Goal: Information Seeking & Learning: Check status

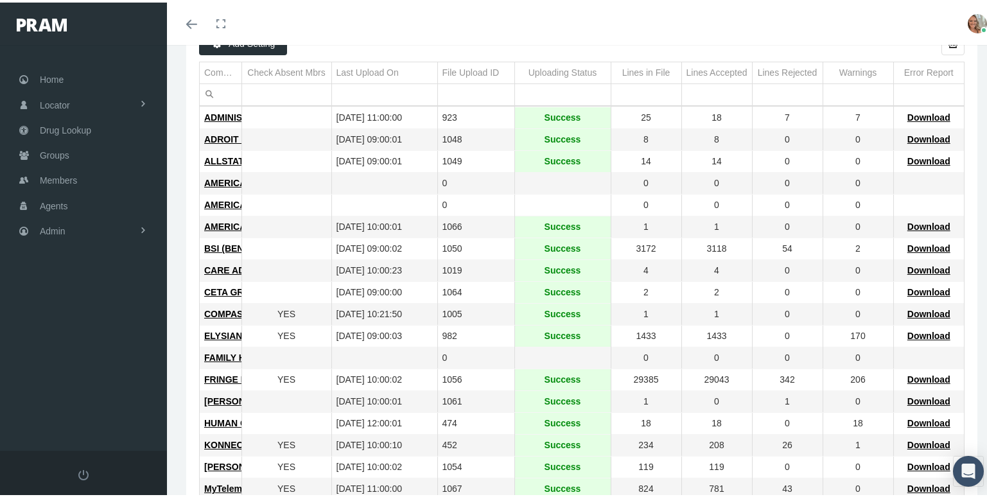
scroll to position [64, 0]
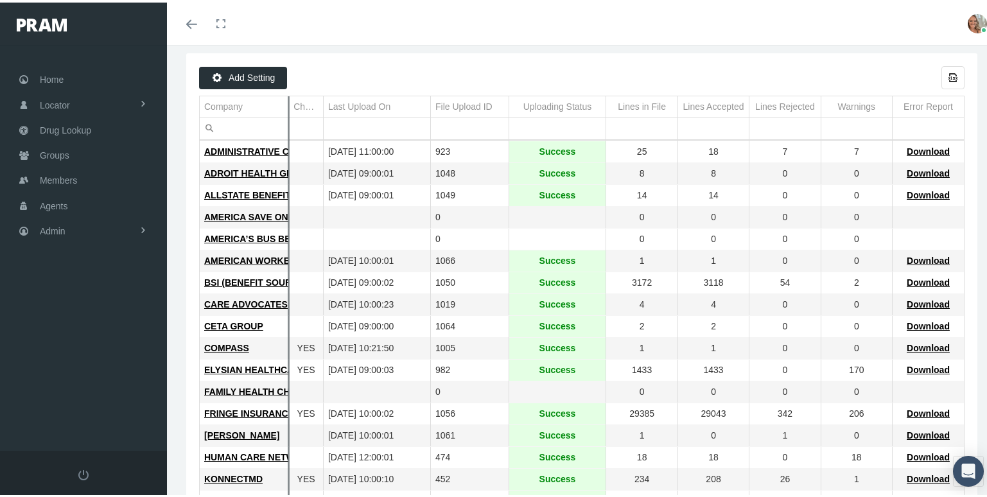
drag, startPoint x: 231, startPoint y: 114, endPoint x: 287, endPoint y: 134, distance: 59.3
click at [287, 133] on div "Add Setting Export all data to Excel Company Check Absent Mbrs Last Upload On F…" at bounding box center [581, 418] width 765 height 709
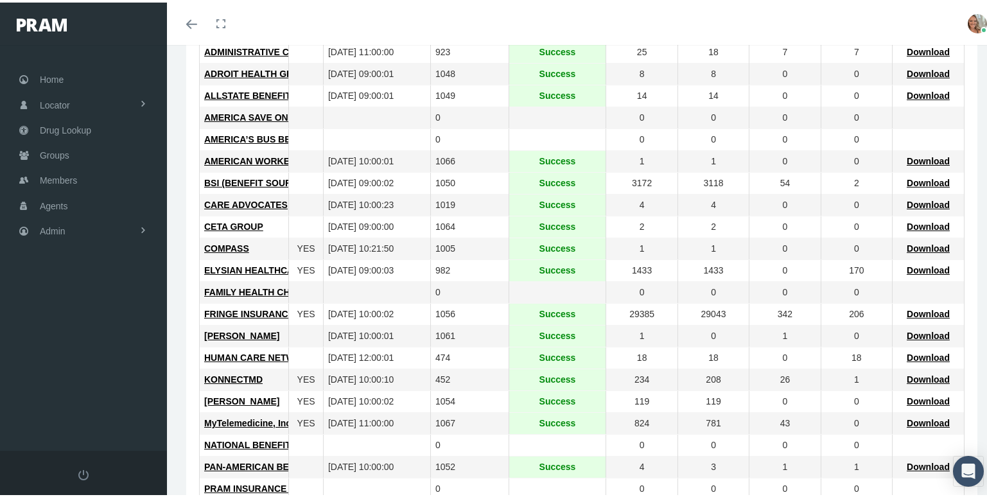
scroll to position [193, 0]
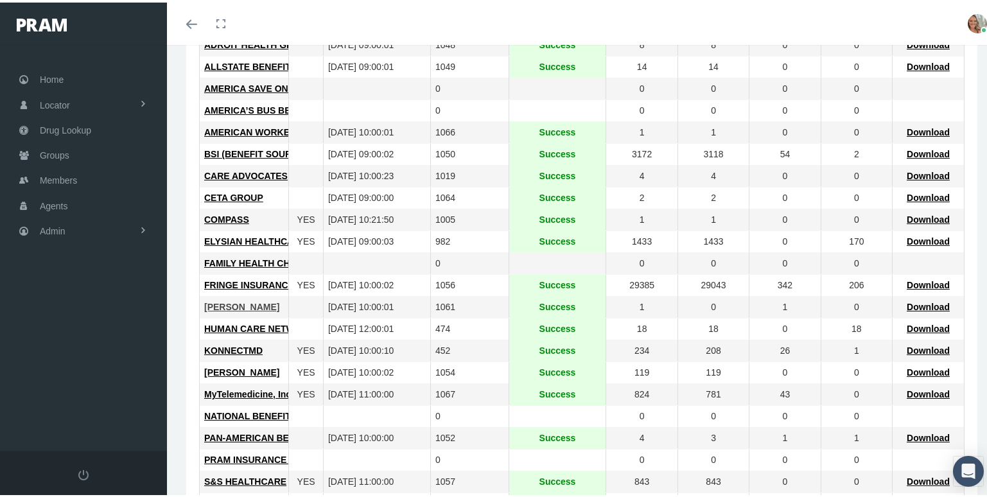
click at [246, 305] on span "[PERSON_NAME]" at bounding box center [241, 304] width 75 height 10
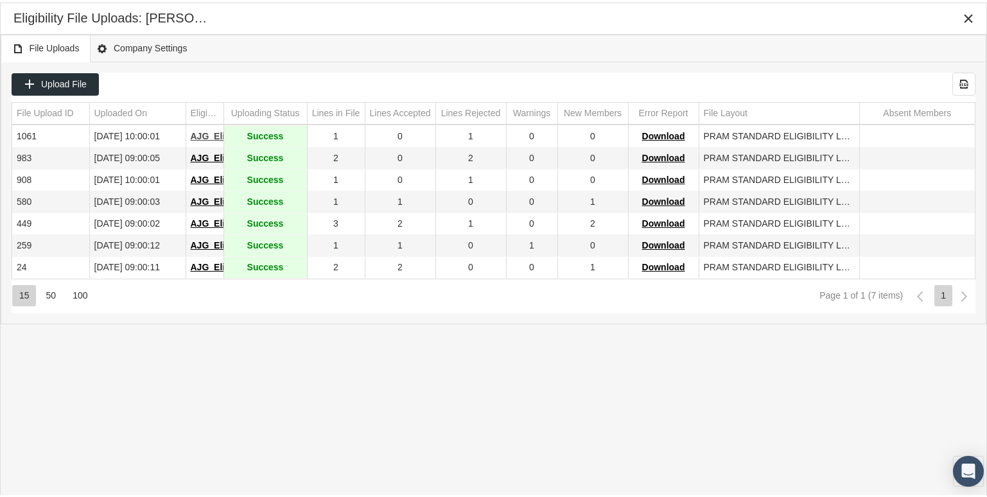
click at [209, 136] on span "AJG_Elig_20250912_12042.txt" at bounding box center [255, 133] width 128 height 10
click at [671, 137] on span "Download" at bounding box center [663, 133] width 43 height 10
click at [630, 41] on div "File Uploads Company Settings" at bounding box center [493, 46] width 985 height 28
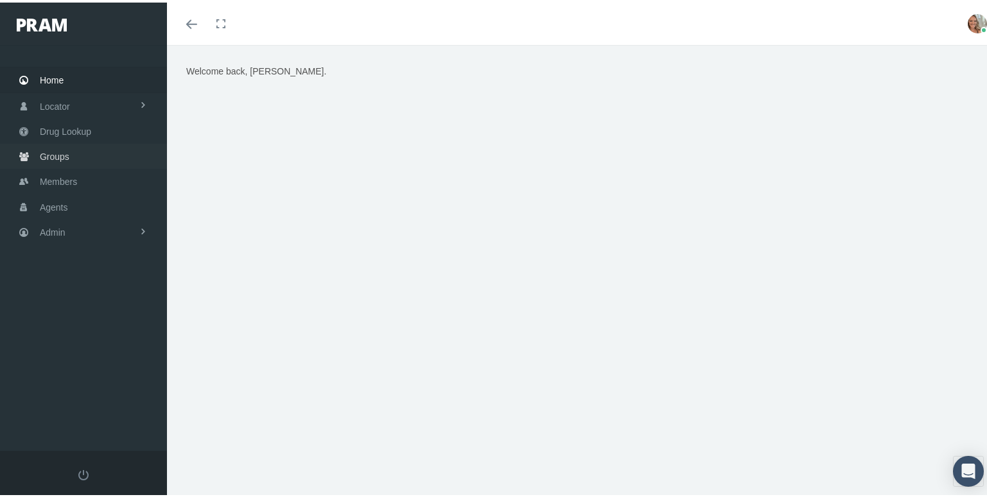
click at [67, 156] on span "Groups" at bounding box center [55, 154] width 30 height 24
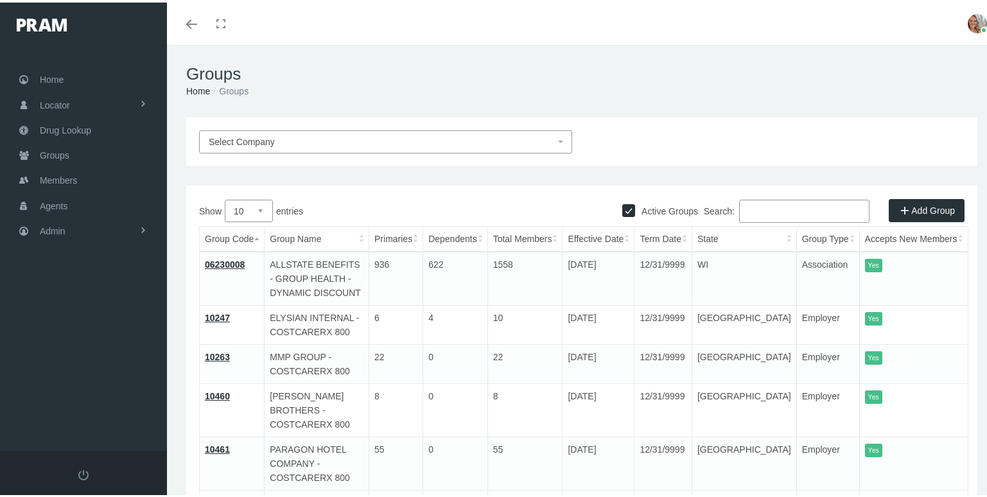
click at [378, 137] on span "Select Company" at bounding box center [382, 139] width 346 height 14
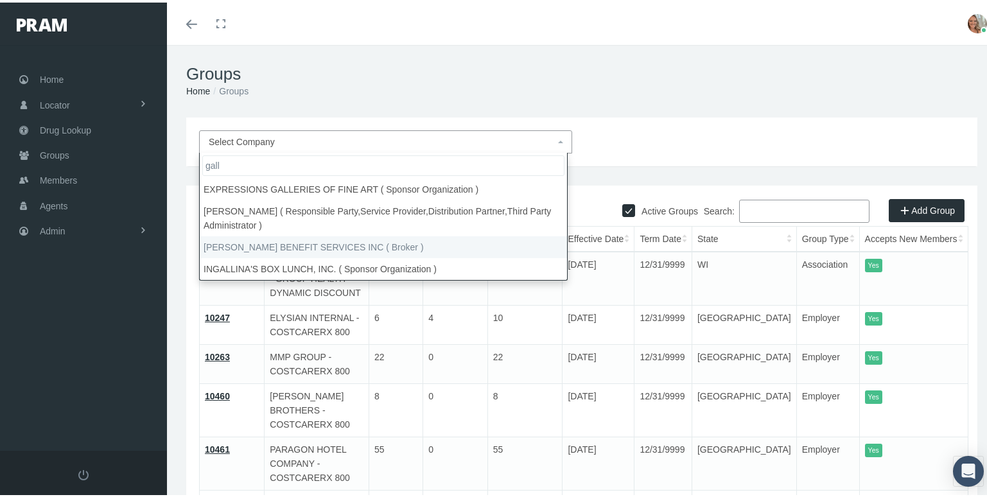
type input "gall"
select select "2703"
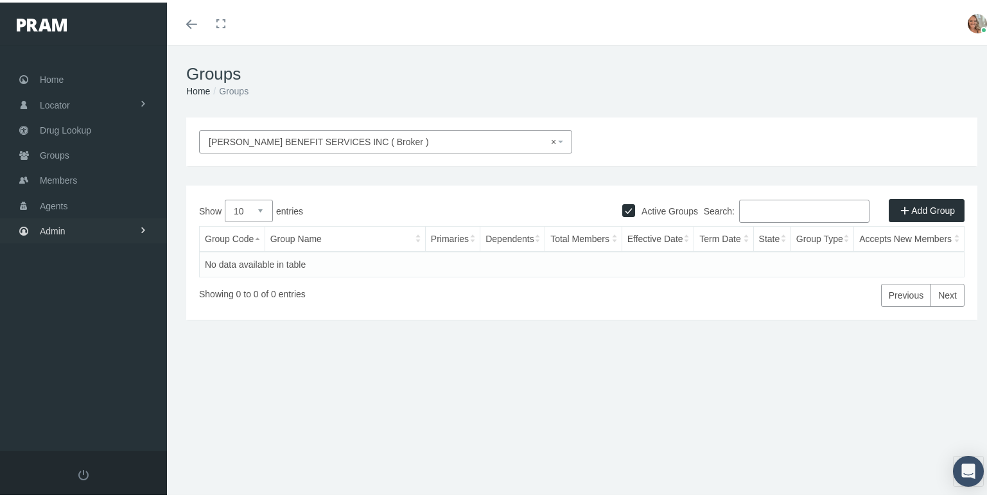
click at [73, 231] on link "Admin" at bounding box center [83, 228] width 167 height 25
click at [91, 394] on span "Companies" at bounding box center [76, 399] width 46 height 22
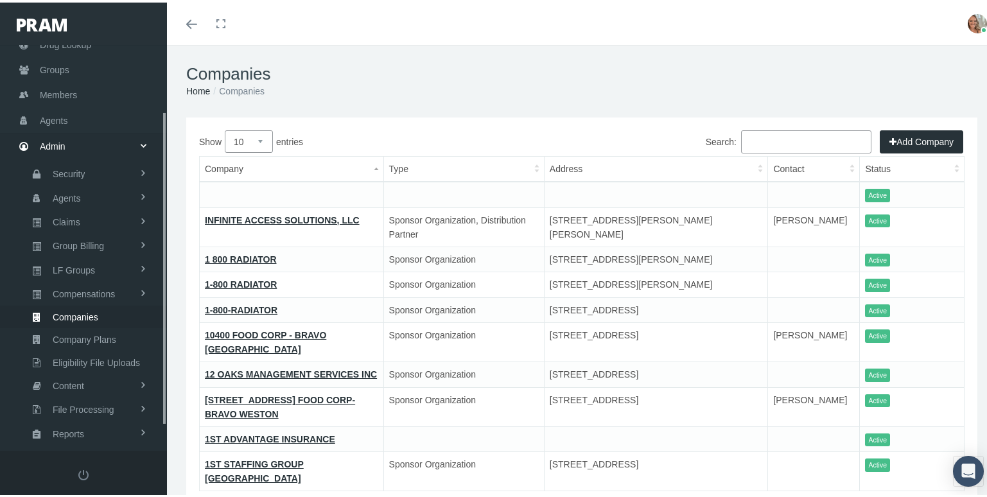
scroll to position [117, 0]
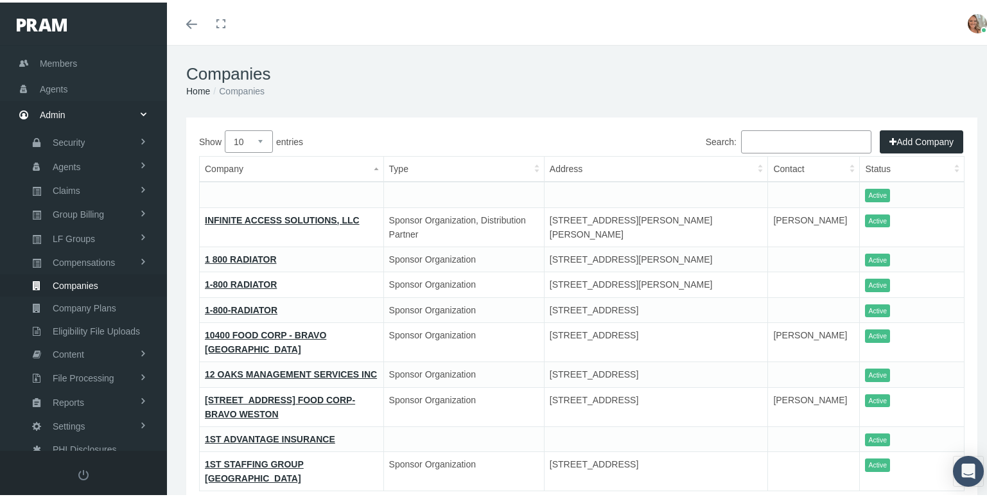
click at [742, 141] on input "Search:" at bounding box center [806, 139] width 130 height 23
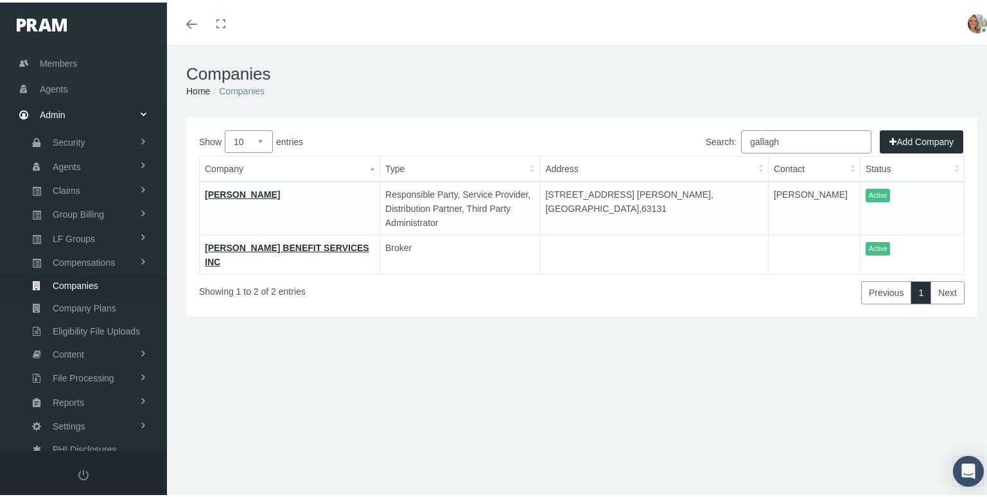
type input "gallagh"
click at [245, 192] on link "[PERSON_NAME]" at bounding box center [242, 192] width 75 height 10
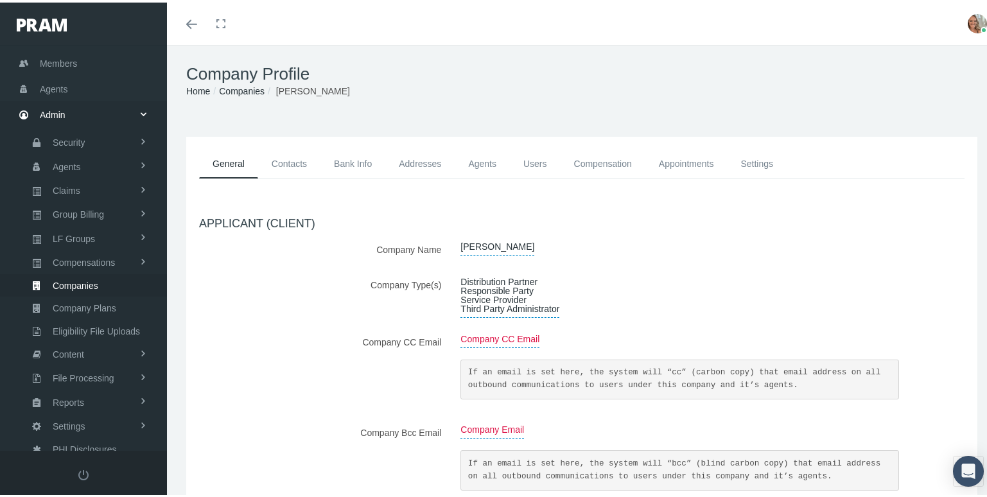
click at [290, 164] on link "Contacts" at bounding box center [289, 161] width 62 height 29
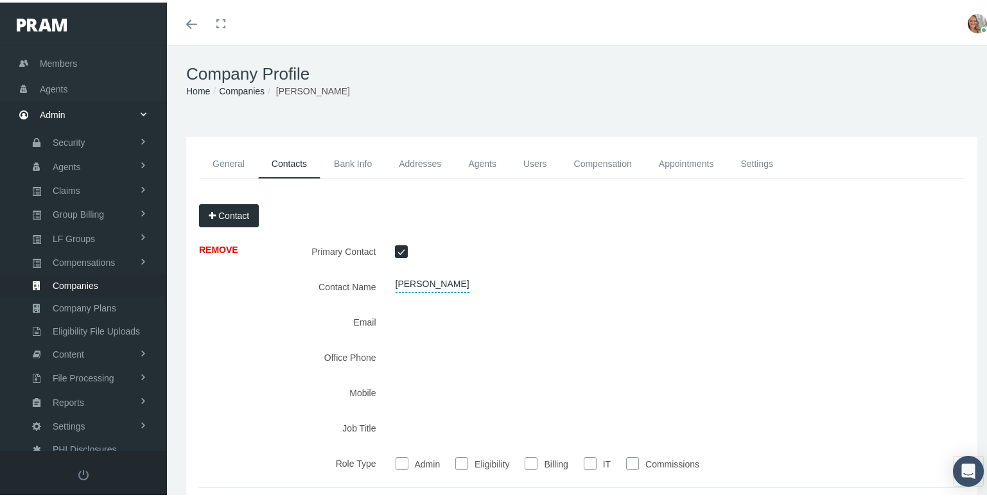
click at [332, 159] on link "Bank Info" at bounding box center [352, 161] width 65 height 29
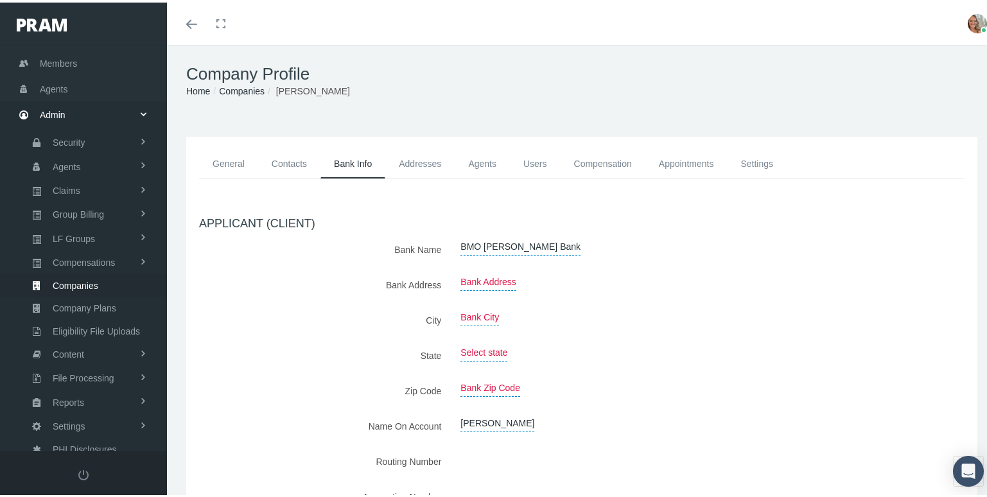
click at [416, 158] on link "Addresses" at bounding box center [419, 161] width 69 height 29
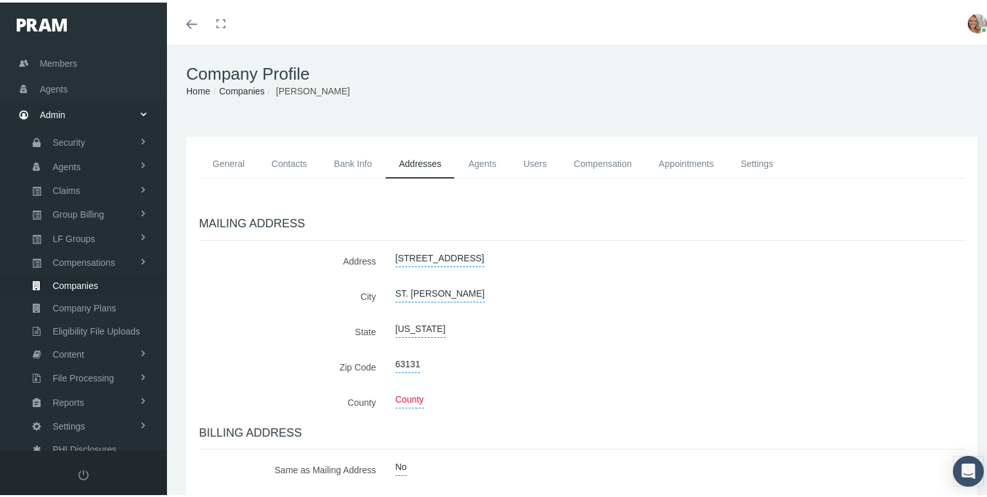
click at [472, 162] on link "Agents" at bounding box center [481, 161] width 55 height 29
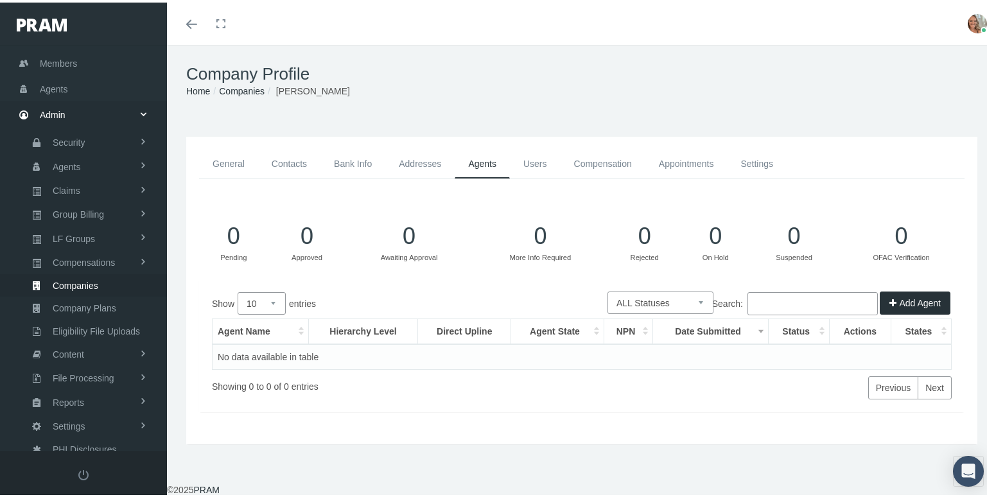
click at [527, 163] on link "Users" at bounding box center [535, 161] width 51 height 29
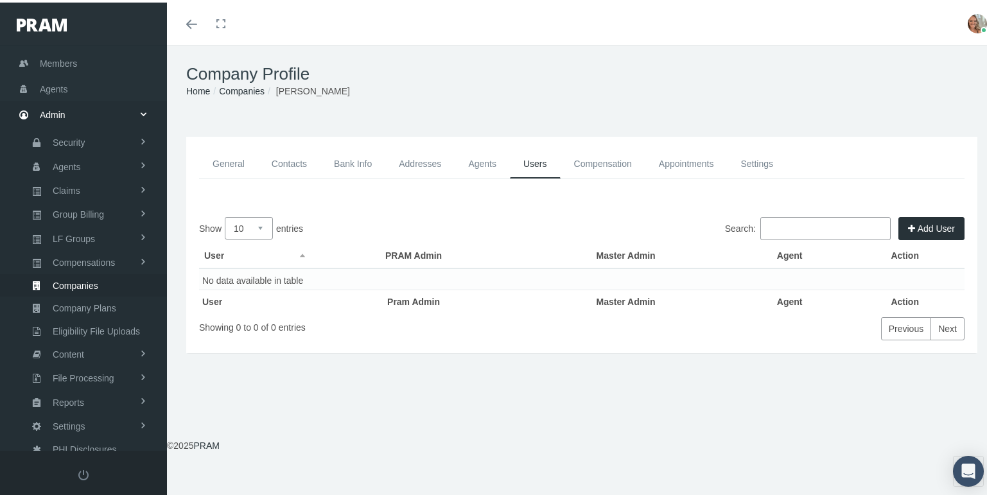
click at [589, 156] on link "Compensation" at bounding box center [602, 161] width 85 height 29
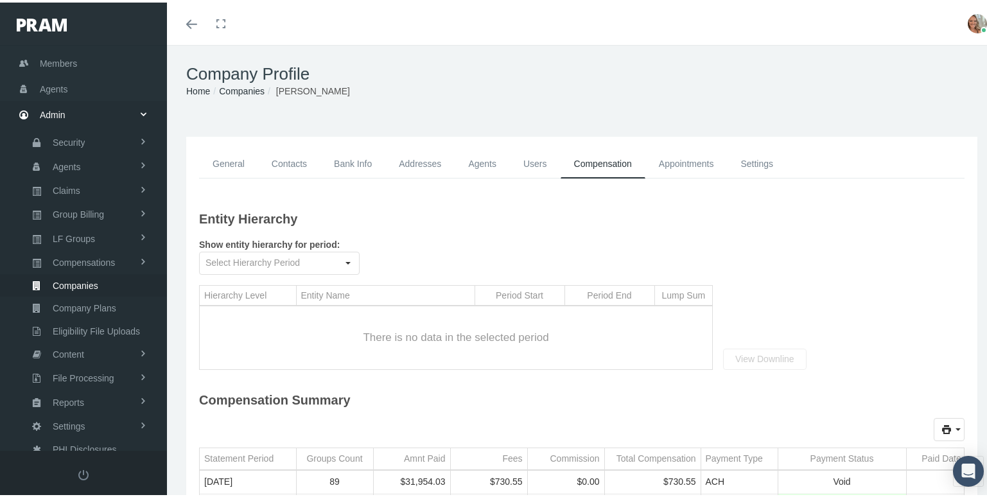
click at [673, 163] on link "Appointments" at bounding box center [686, 161] width 82 height 29
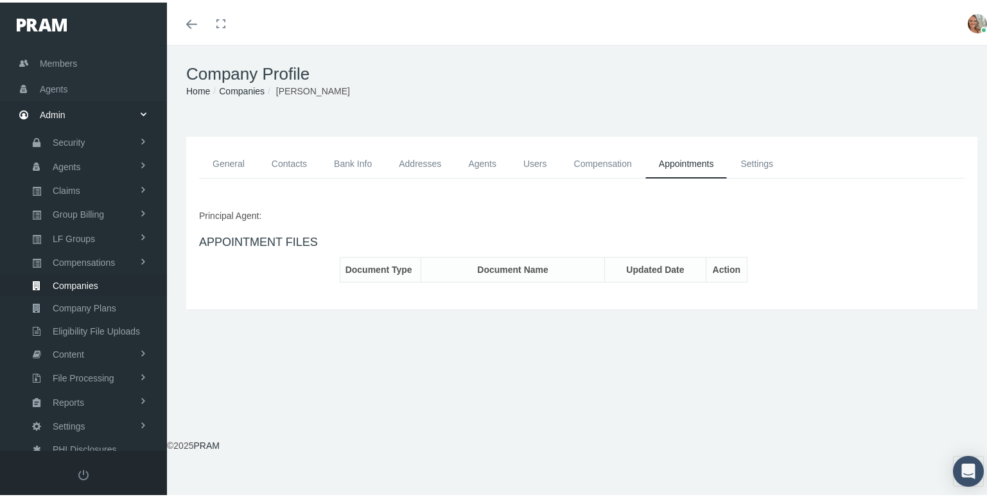
click at [742, 160] on link "Settings" at bounding box center [757, 161] width 60 height 29
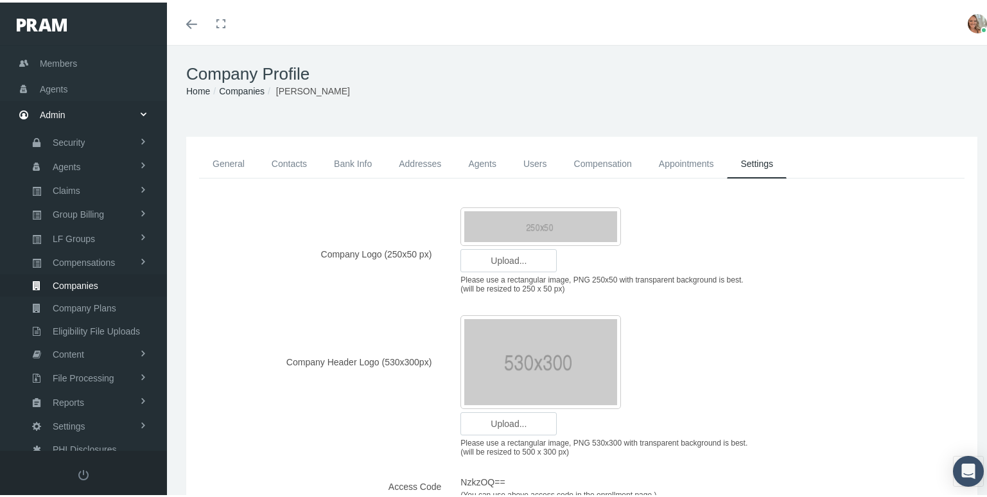
click at [610, 159] on link "Compensation" at bounding box center [602, 161] width 85 height 29
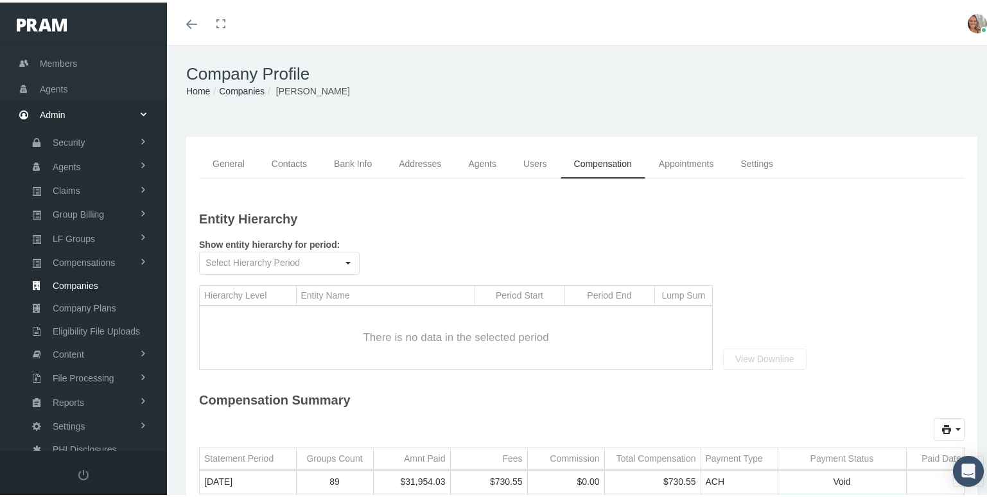
click at [532, 159] on link "Users" at bounding box center [535, 161] width 51 height 29
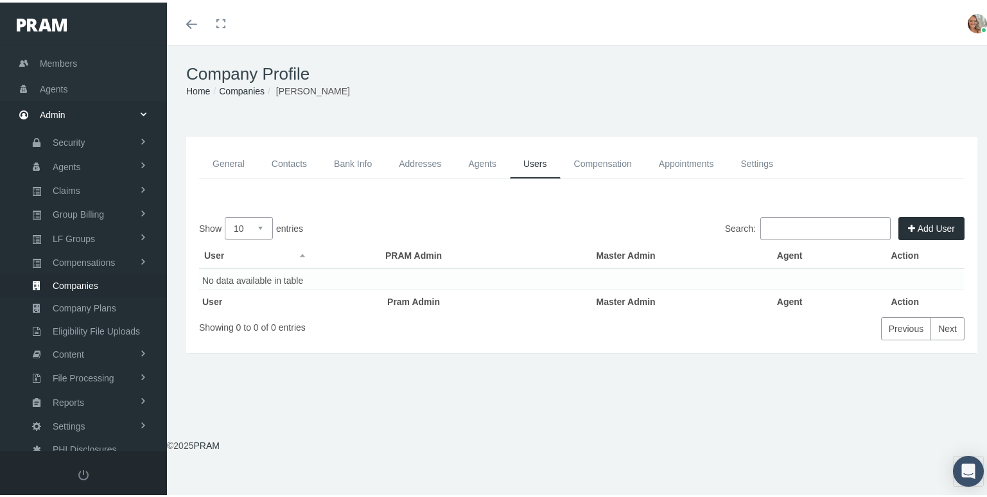
click at [491, 159] on link "Agents" at bounding box center [481, 161] width 55 height 29
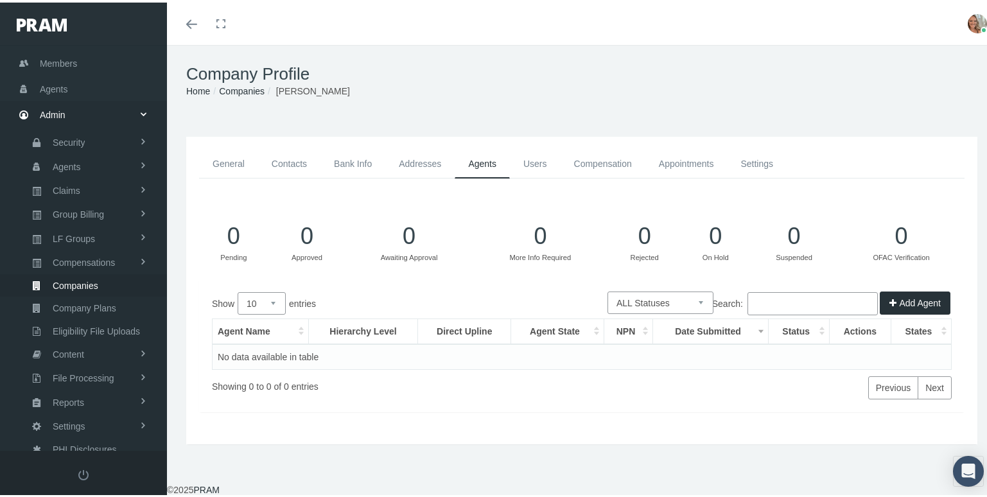
click at [408, 159] on link "Addresses" at bounding box center [419, 161] width 69 height 29
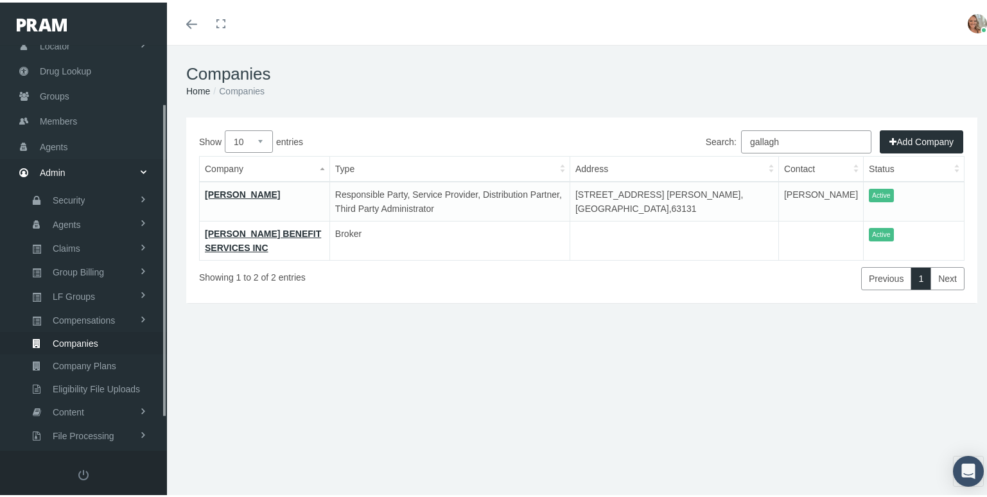
scroll to position [117, 0]
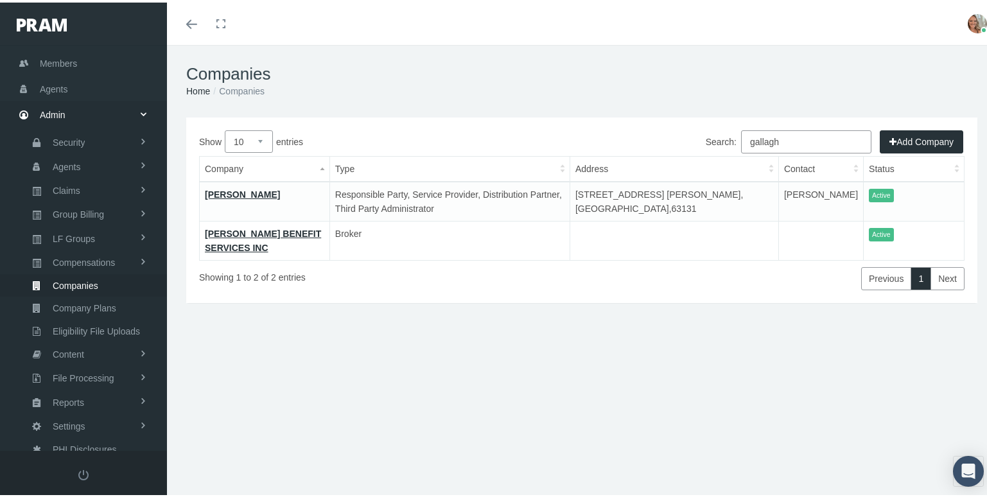
click at [243, 236] on link "GALLAGHER BENEFIT SERVICES INC" at bounding box center [263, 238] width 116 height 24
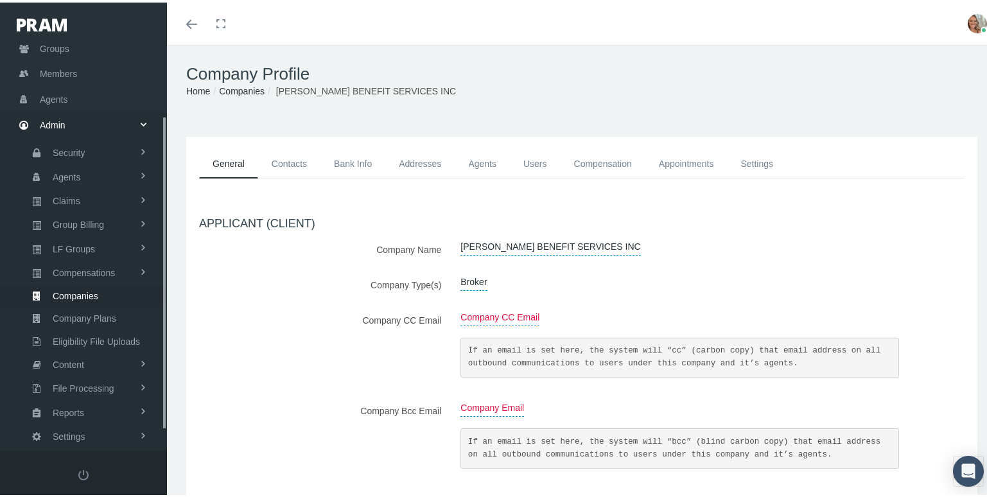
scroll to position [117, 0]
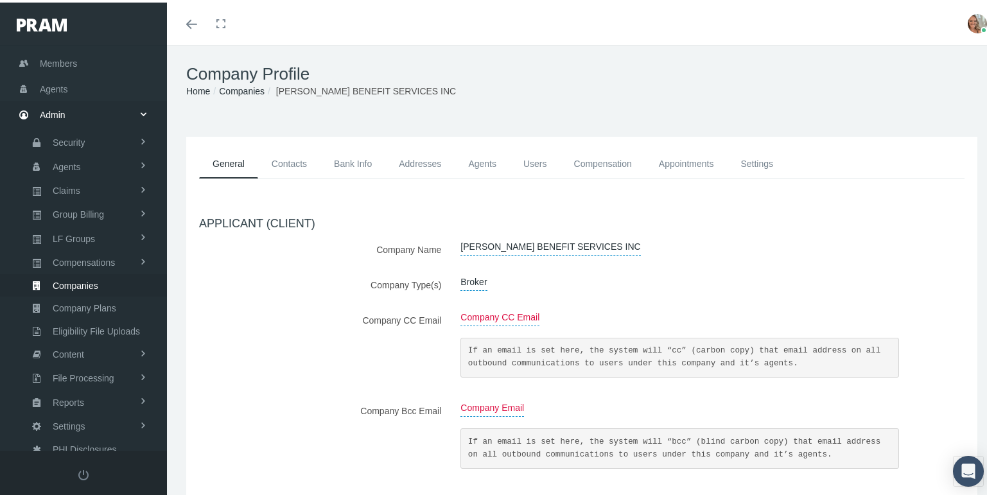
click at [295, 166] on link "Contacts" at bounding box center [289, 161] width 62 height 29
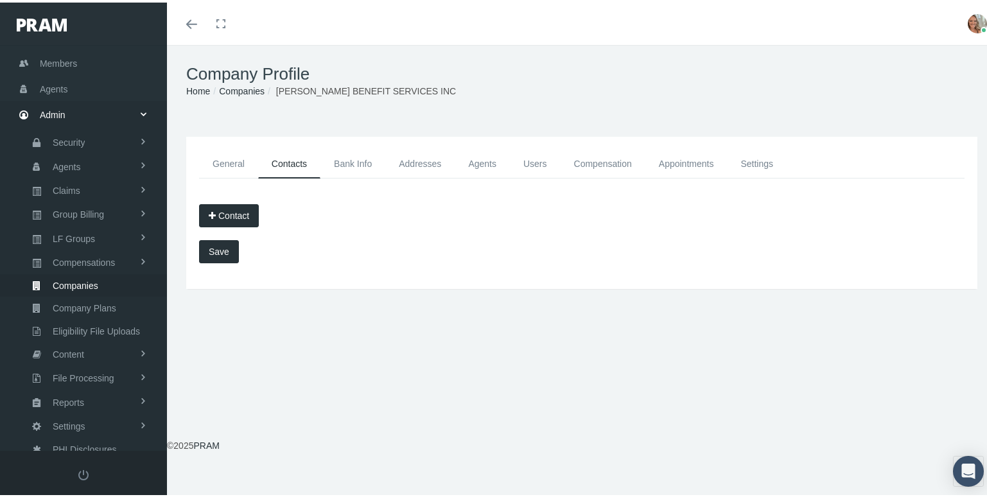
click at [344, 162] on link "Bank Info" at bounding box center [352, 161] width 65 height 29
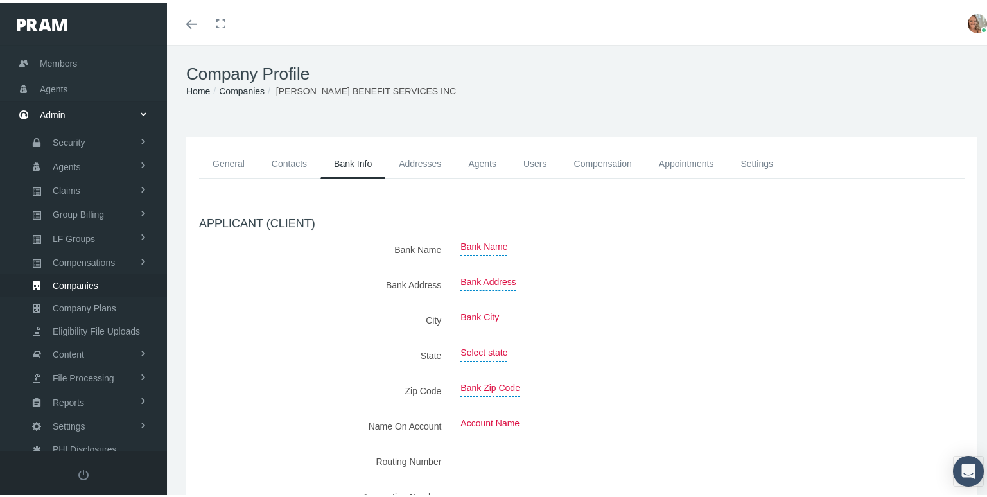
click at [437, 159] on link "Addresses" at bounding box center [419, 161] width 69 height 29
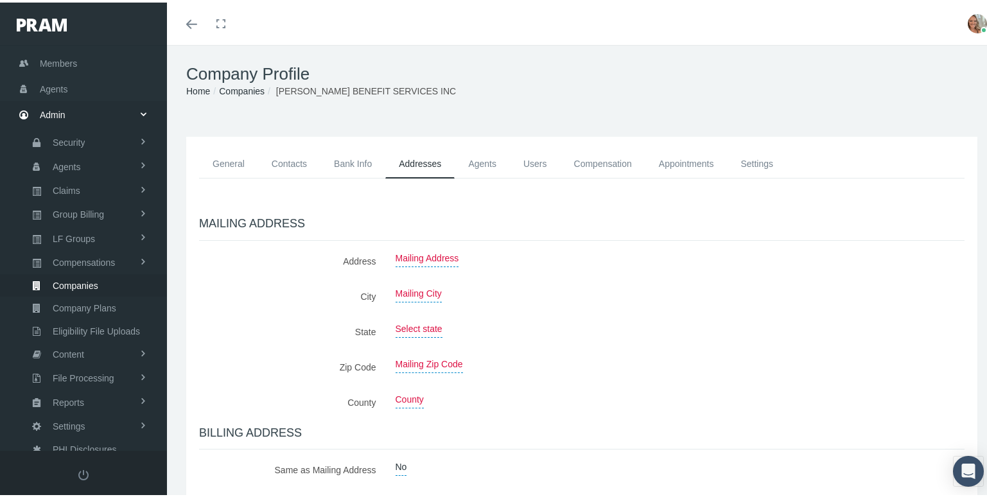
click at [488, 157] on link "Agents" at bounding box center [481, 161] width 55 height 29
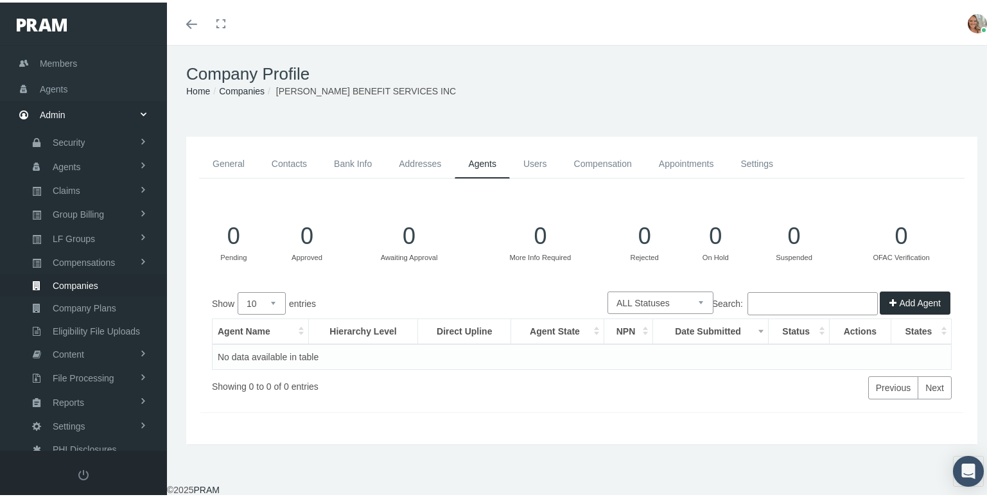
click at [526, 160] on link "Users" at bounding box center [535, 161] width 51 height 29
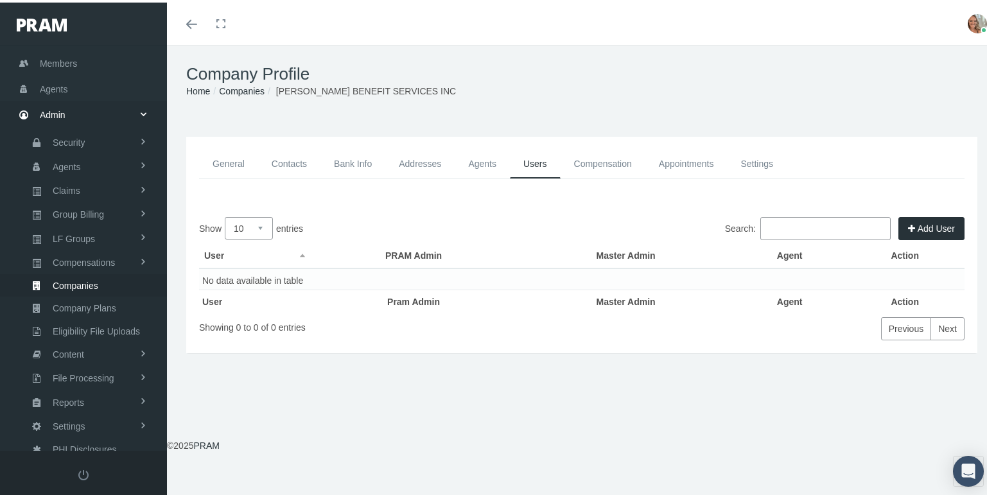
click at [585, 164] on link "Compensation" at bounding box center [602, 161] width 85 height 29
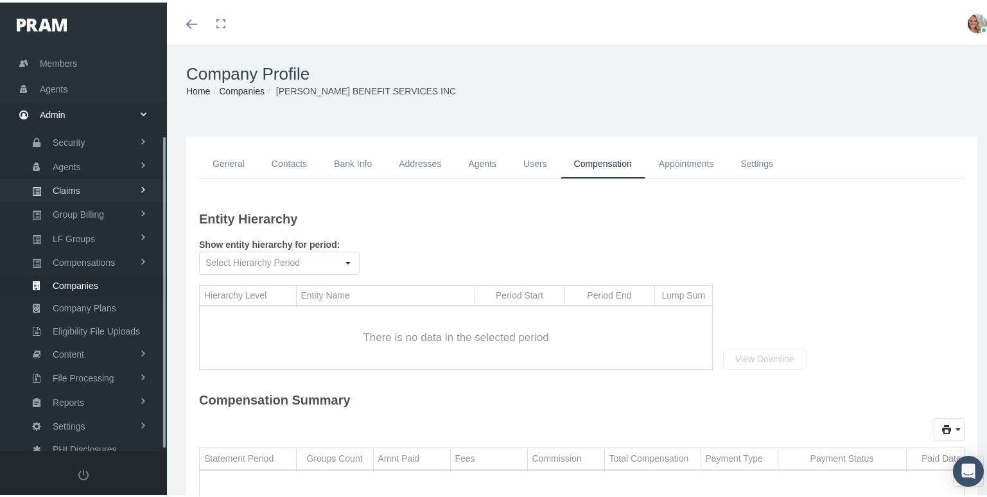
scroll to position [0, 0]
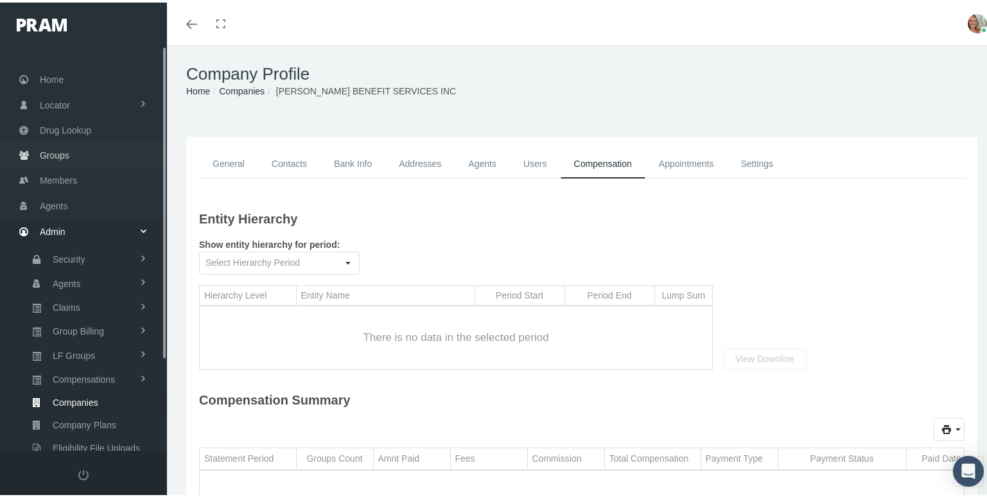
click at [56, 147] on span "Groups" at bounding box center [55, 153] width 30 height 24
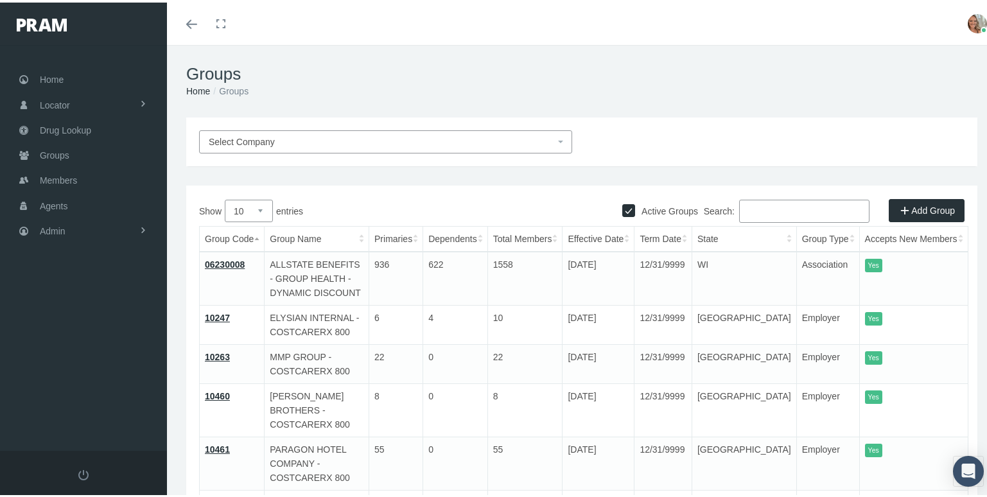
click at [774, 214] on input "Search:" at bounding box center [804, 208] width 130 height 23
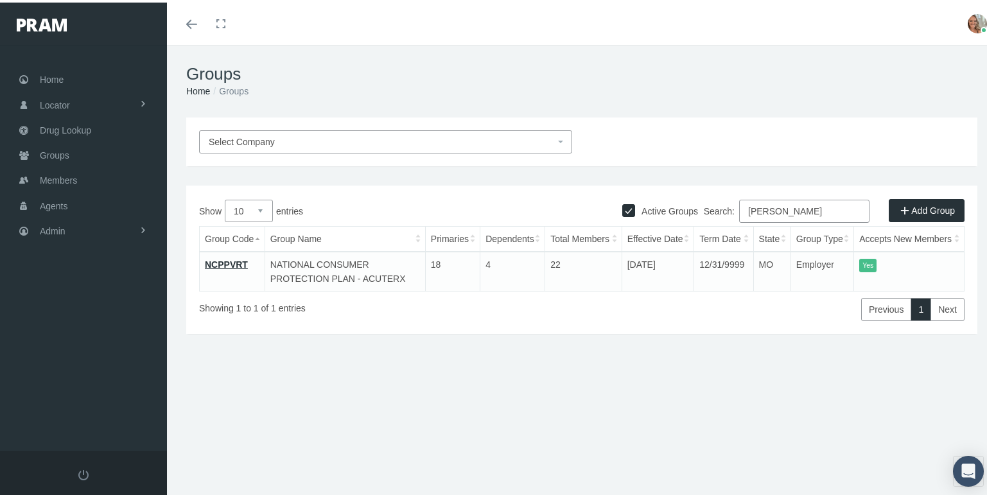
type input "gallagher"
click at [214, 260] on link "NCPPVRT" at bounding box center [226, 262] width 43 height 10
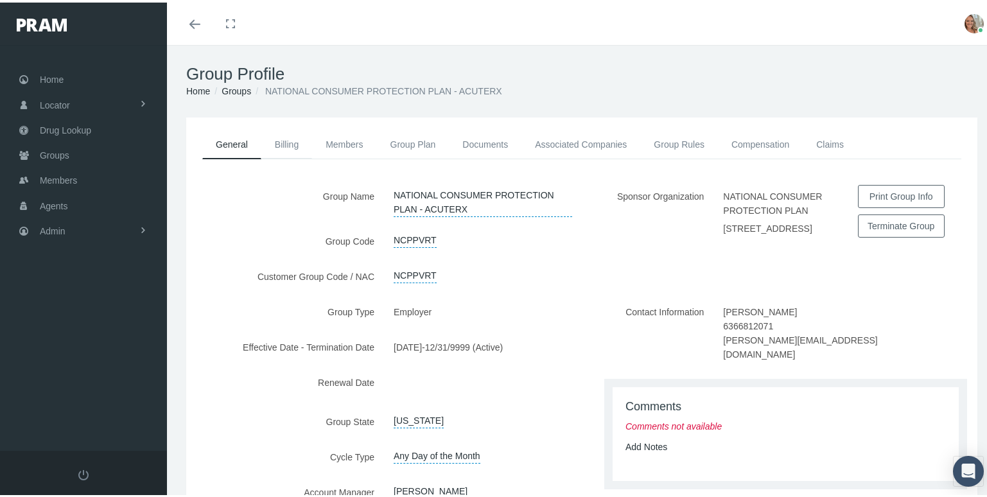
click at [290, 141] on link "Billing" at bounding box center [286, 142] width 51 height 28
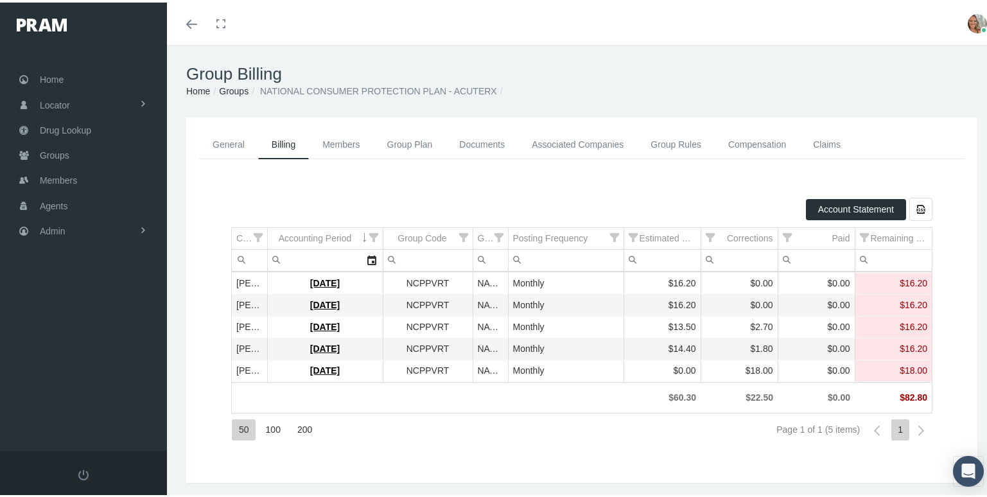
click at [354, 139] on link "Members" at bounding box center [341, 142] width 64 height 29
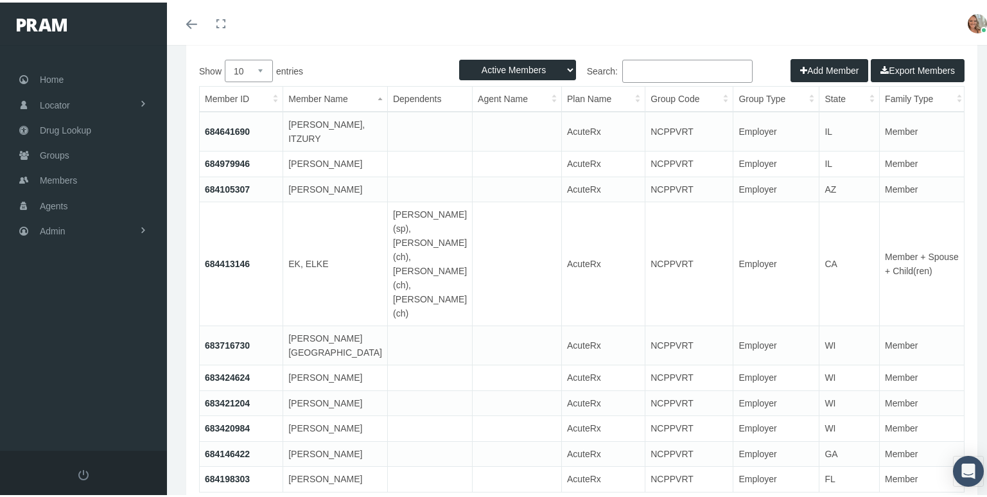
scroll to position [193, 0]
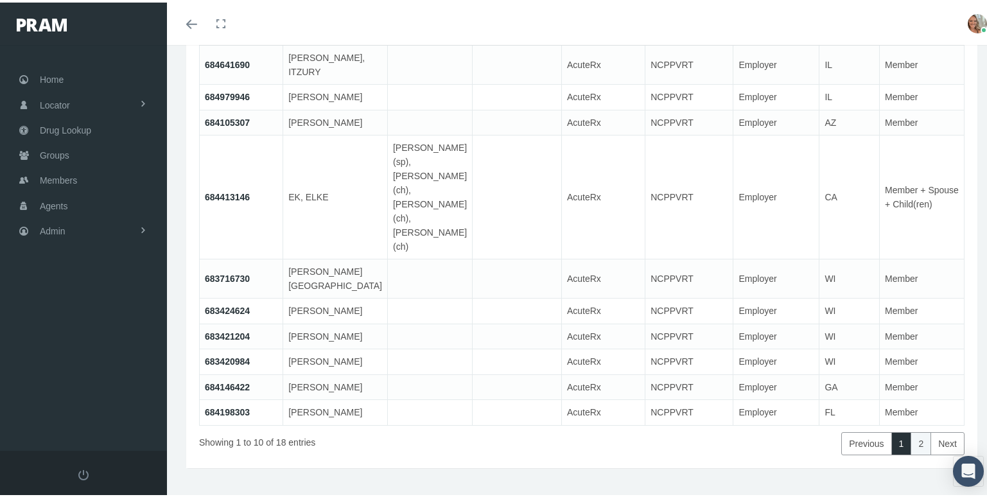
click at [914, 450] on link "2" at bounding box center [920, 440] width 21 height 23
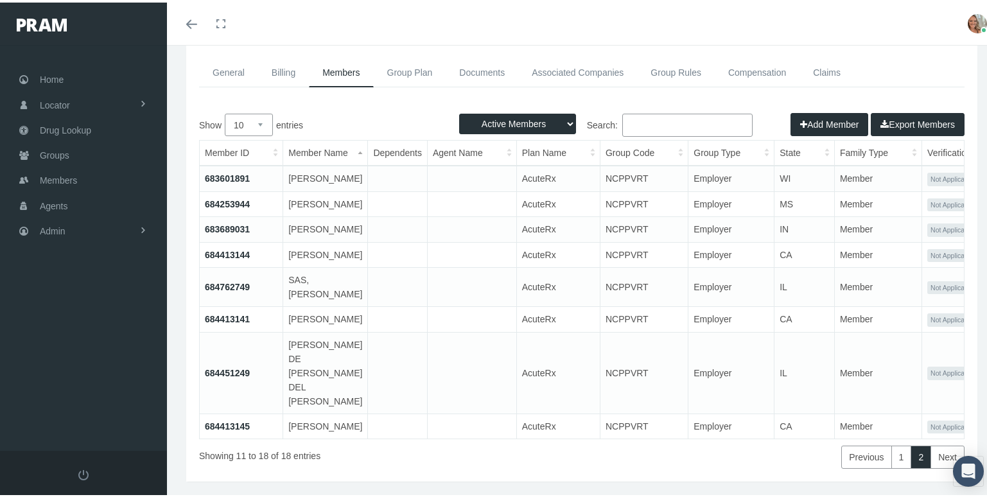
scroll to position [51, 0]
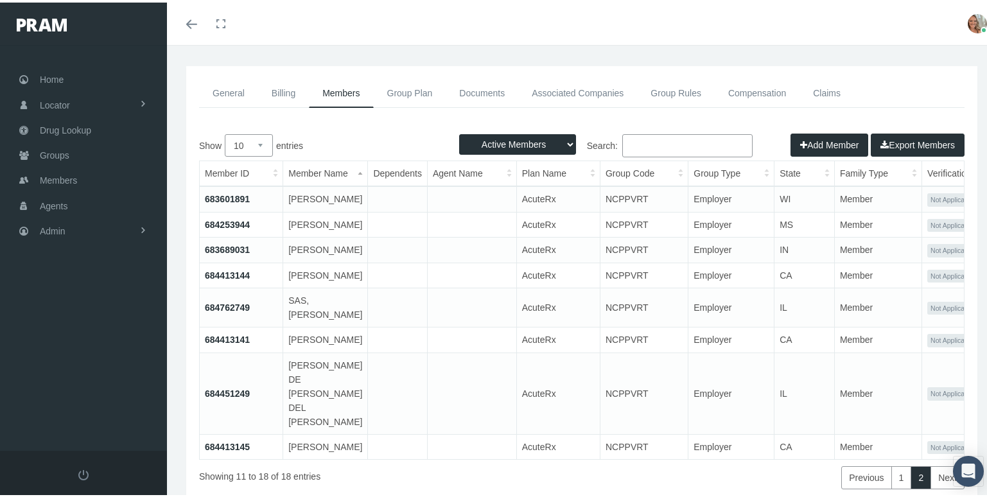
click at [645, 140] on input "Search:" at bounding box center [687, 143] width 130 height 23
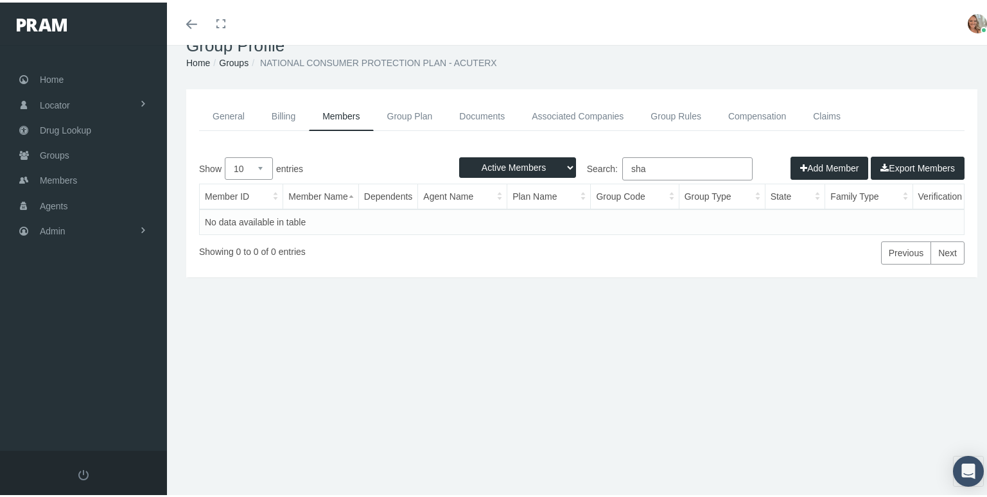
scroll to position [28, 0]
type input "s"
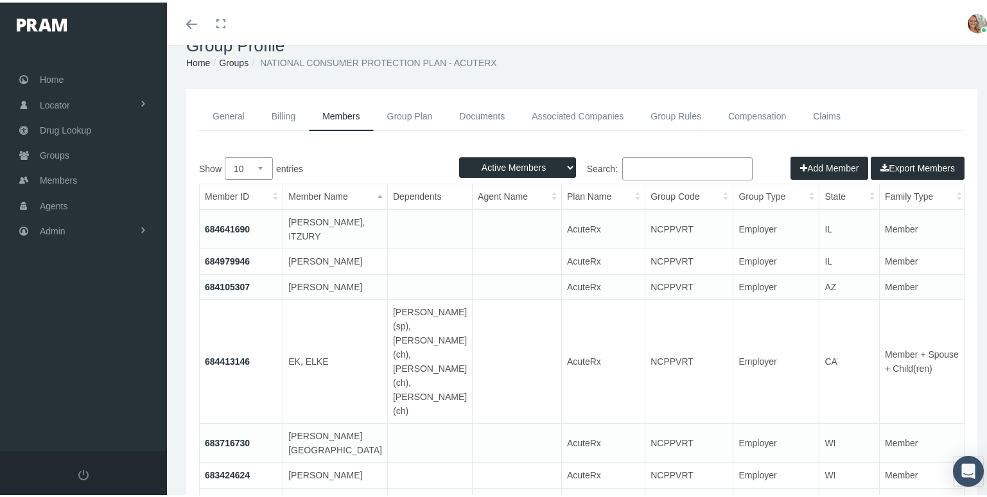
scroll to position [51, 0]
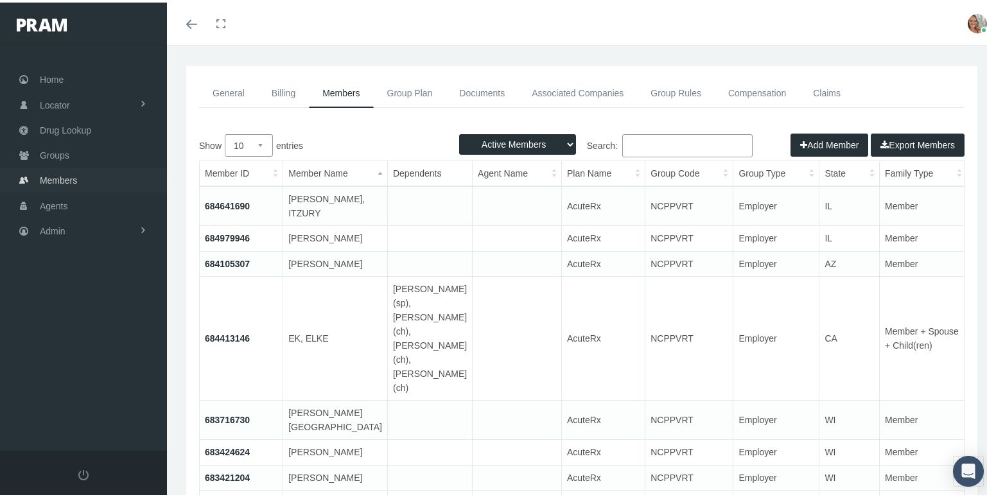
click at [40, 169] on span "Members" at bounding box center [58, 178] width 37 height 24
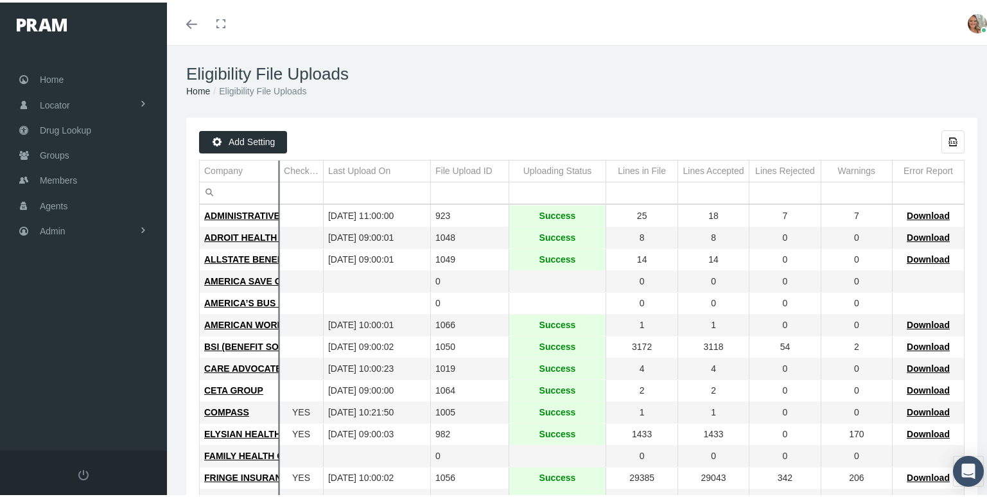
drag, startPoint x: 231, startPoint y: 168, endPoint x: 277, endPoint y: 175, distance: 46.8
click at [277, 175] on div "Add Setting Export all data to Excel Company Check Absent Mbrs Last Upload On F…" at bounding box center [581, 482] width 765 height 709
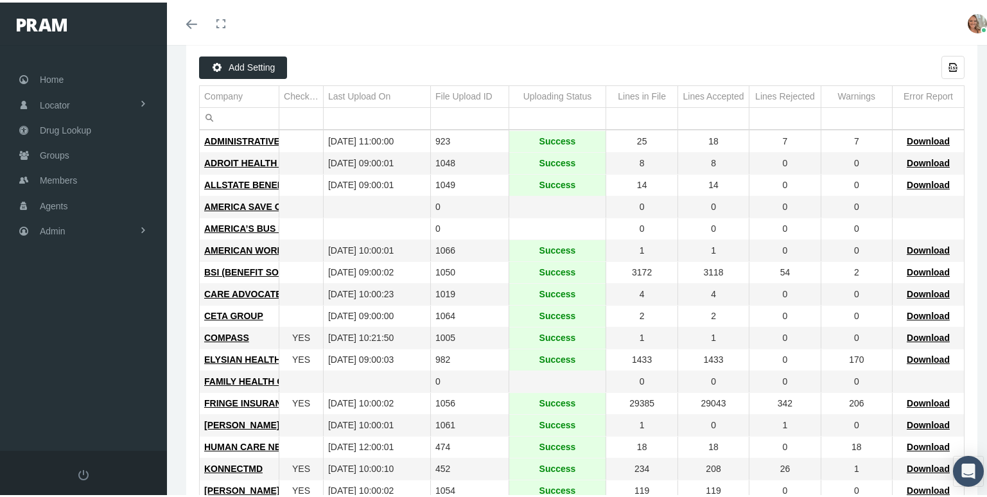
scroll to position [257, 0]
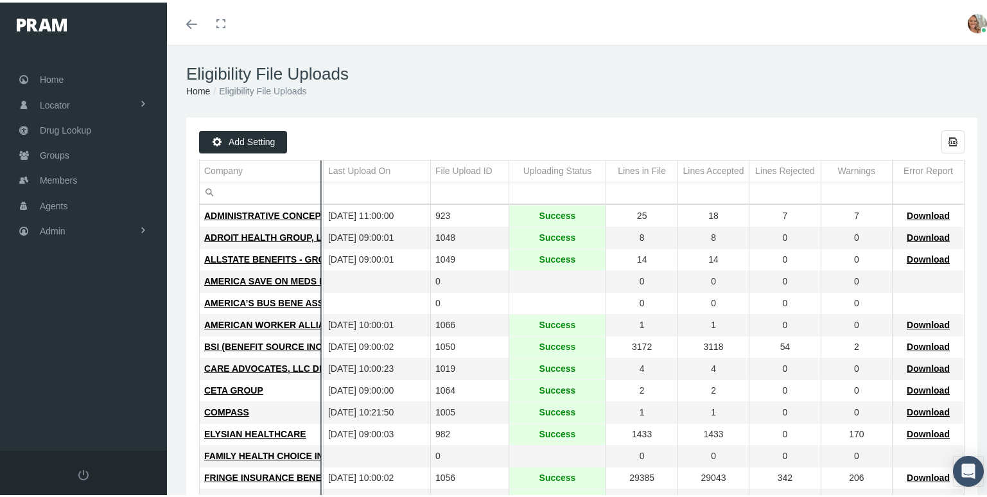
drag, startPoint x: 232, startPoint y: 162, endPoint x: 331, endPoint y: 178, distance: 100.8
click at [331, 178] on div "Add Setting Export all data to Excel Company Check Absent Mbrs Last Upload On F…" at bounding box center [581, 482] width 765 height 709
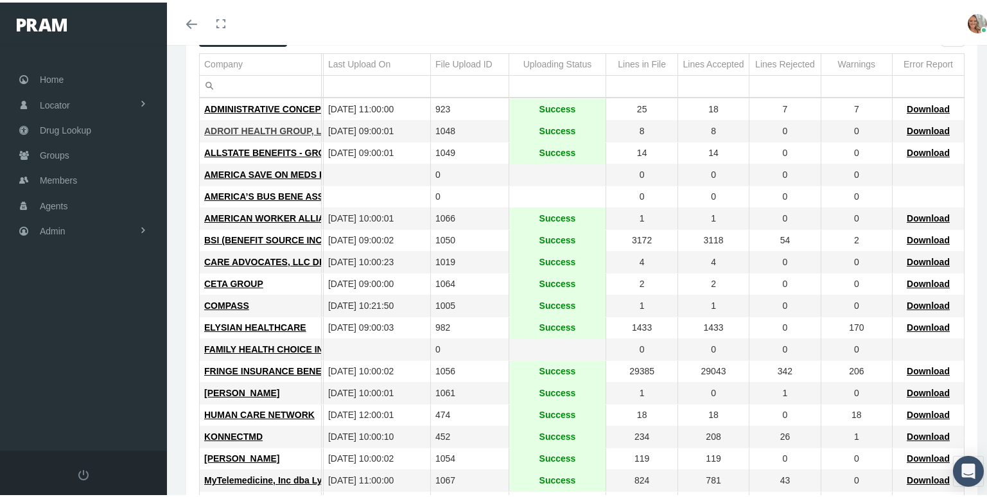
scroll to position [128, 0]
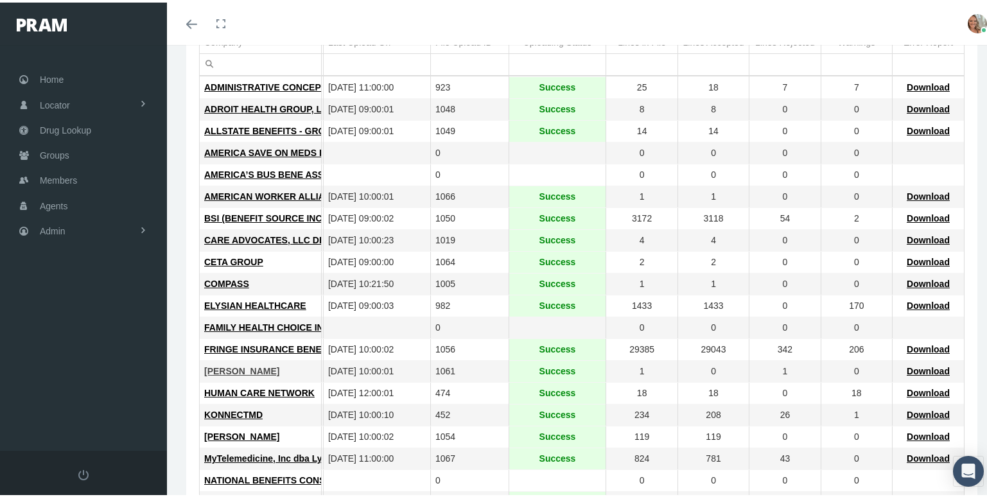
click at [246, 368] on span "GALLAGHER" at bounding box center [241, 368] width 75 height 10
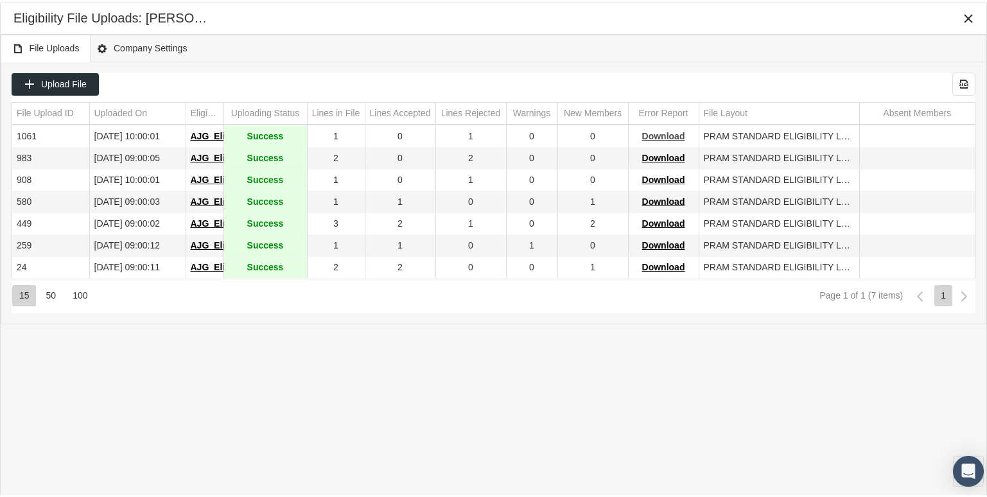
click at [667, 132] on span "Download" at bounding box center [663, 133] width 43 height 10
click at [668, 137] on span "Download" at bounding box center [663, 133] width 43 height 10
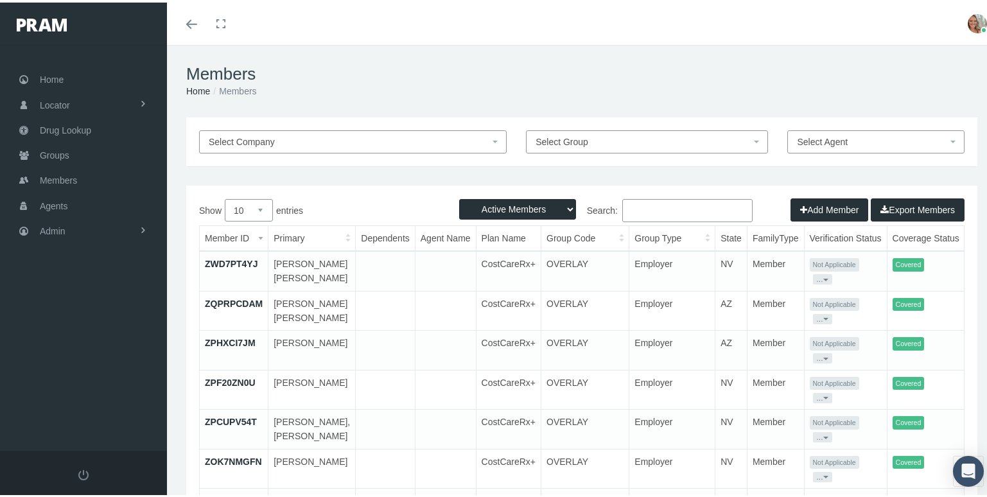
click at [651, 208] on input "Search:" at bounding box center [687, 207] width 130 height 23
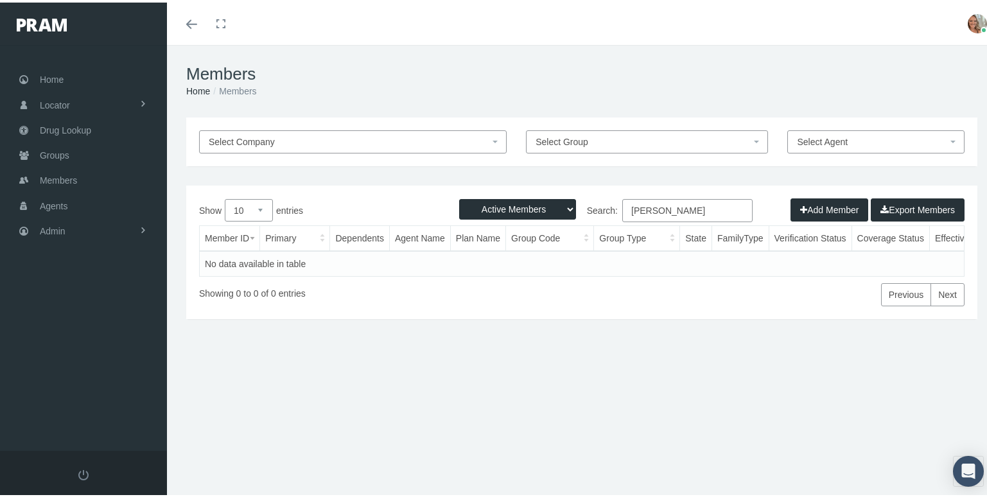
type input "[PERSON_NAME]"
click at [548, 208] on select "Active Members Terminated Members Active & Terminated" at bounding box center [517, 206] width 117 height 21
select select "2"
click at [459, 196] on select "Active Members Terminated Members Active & Terminated" at bounding box center [517, 206] width 117 height 21
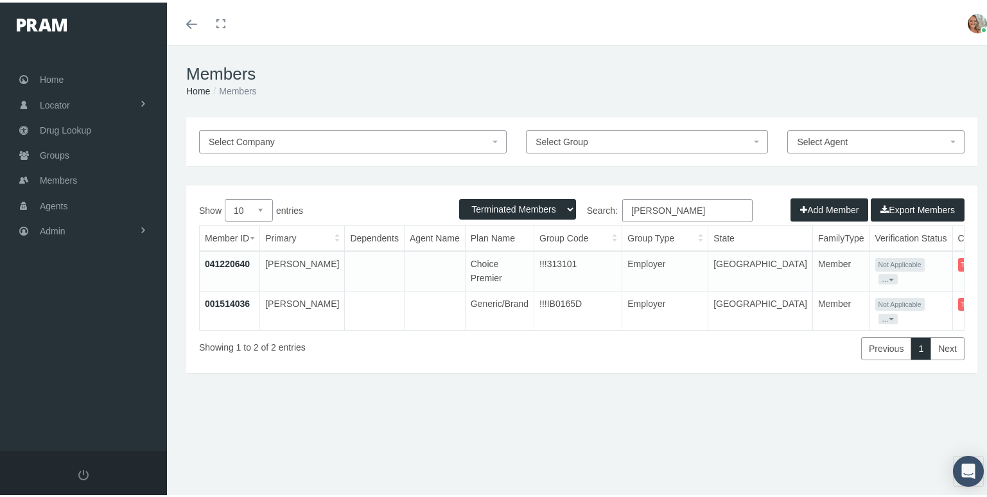
click at [433, 135] on span "Select Company" at bounding box center [349, 139] width 281 height 14
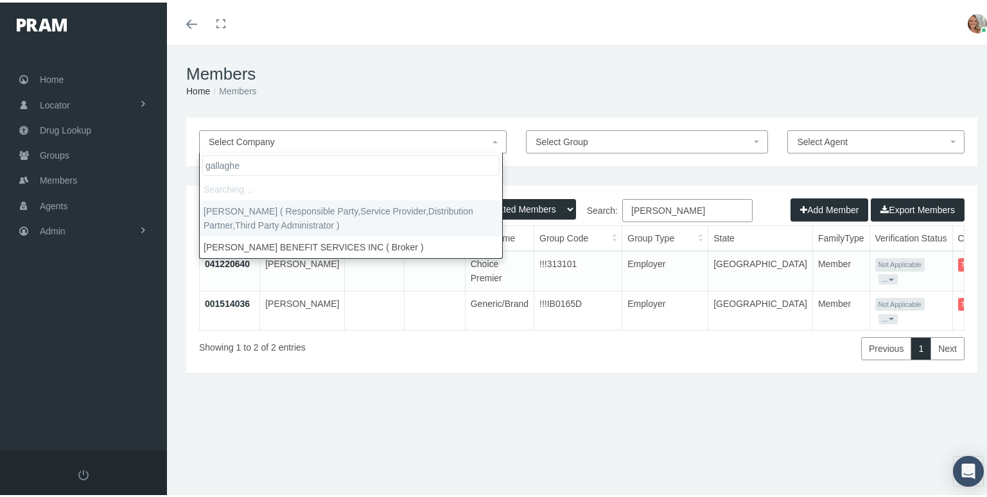
type input "[PERSON_NAME]"
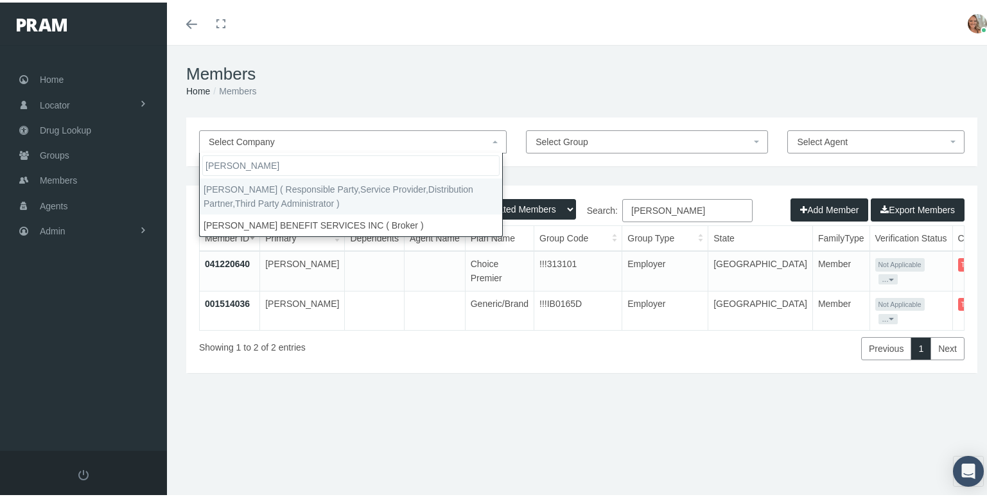
select select
select select "7939"
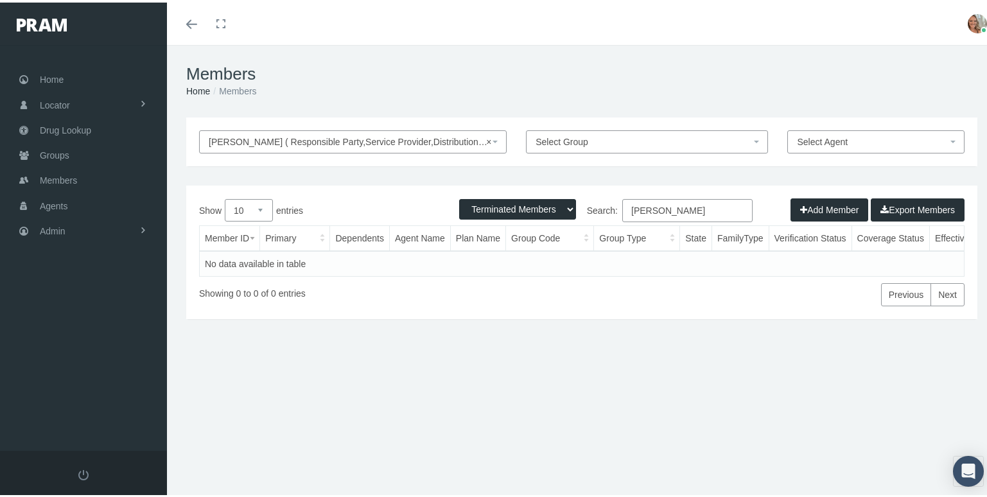
click at [515, 211] on select "Active Members Terminated Members Active & Terminated" at bounding box center [517, 206] width 117 height 21
select select "3"
click at [459, 196] on select "Active Members Terminated Members Active & Terminated" at bounding box center [517, 206] width 117 height 21
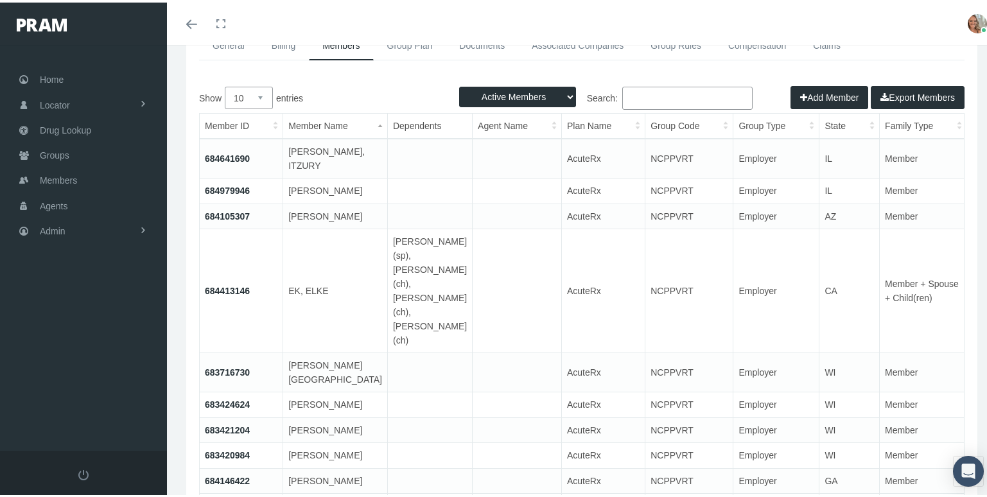
scroll to position [94, 0]
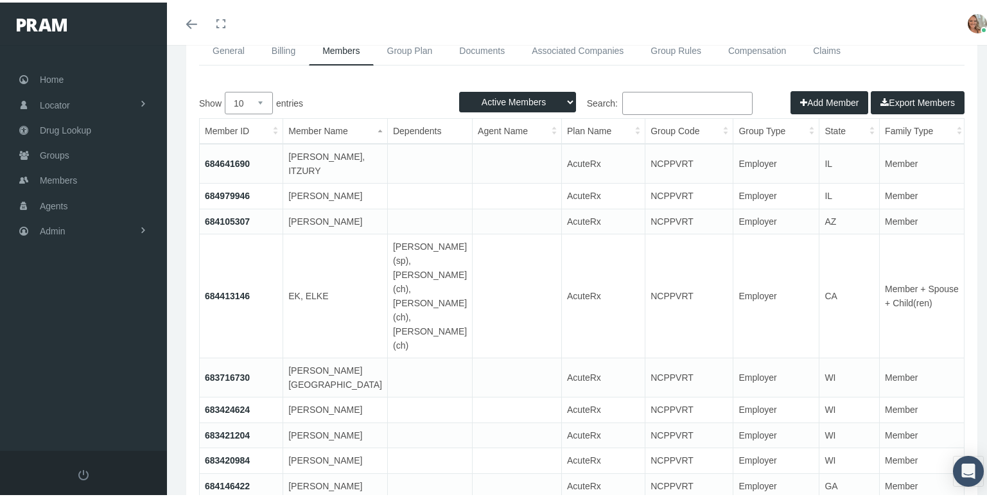
click at [232, 155] on td "684641690" at bounding box center [241, 161] width 83 height 40
click at [232, 162] on link "684641690" at bounding box center [227, 161] width 45 height 10
click at [238, 160] on link "684641690" at bounding box center [227, 161] width 45 height 10
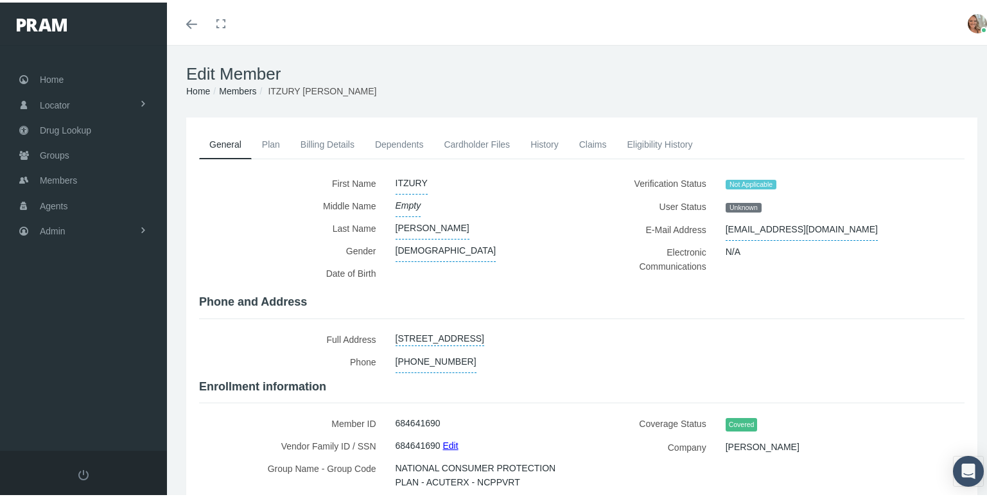
click at [541, 141] on link "History" at bounding box center [544, 142] width 49 height 28
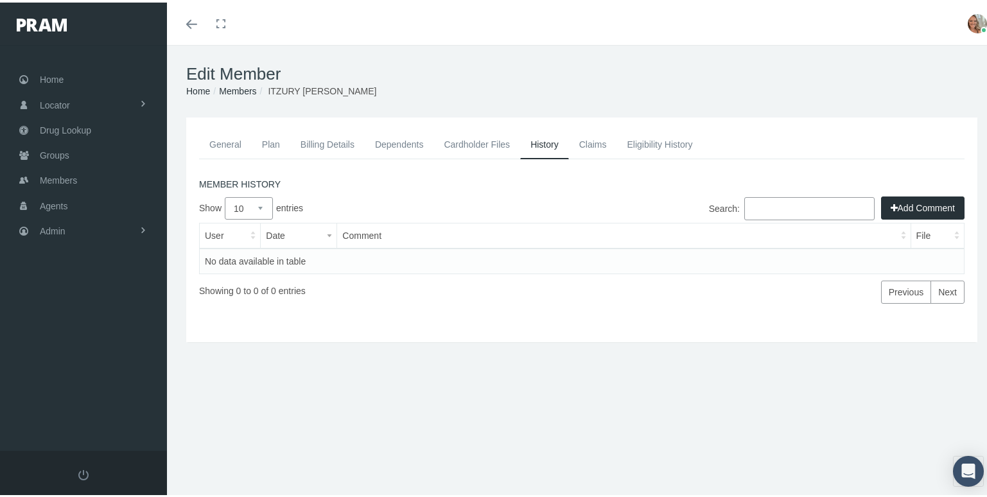
click at [579, 145] on link "Claims" at bounding box center [593, 142] width 48 height 28
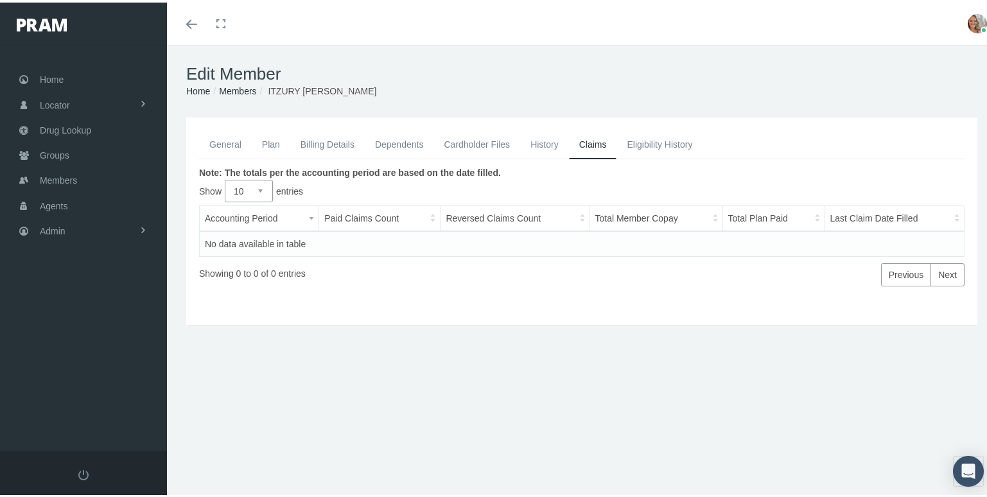
click at [628, 144] on link "Eligibility History" at bounding box center [659, 142] width 86 height 28
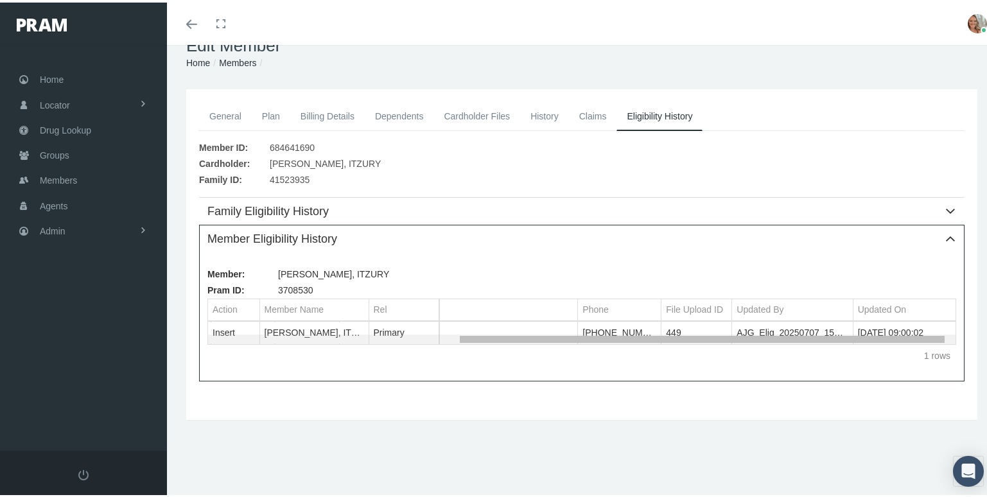
drag, startPoint x: 688, startPoint y: 335, endPoint x: 955, endPoint y: 358, distance: 268.7
click at [955, 358] on body "Toggle Fullscreen Toggle navigation Toggle menubar Toggle fullscreen Profile Lo…" at bounding box center [498, 220] width 996 height 497
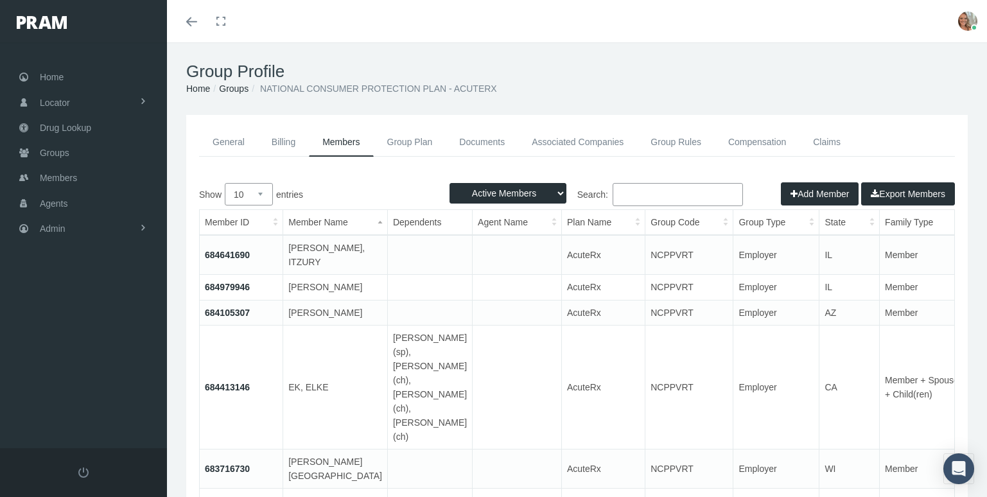
scroll to position [28, 0]
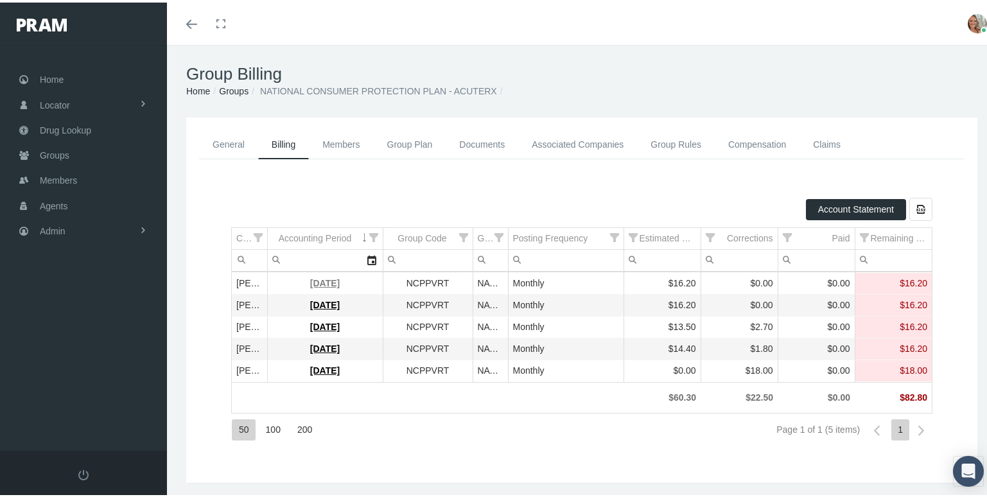
click at [324, 279] on link "[DATE]" at bounding box center [325, 280] width 30 height 10
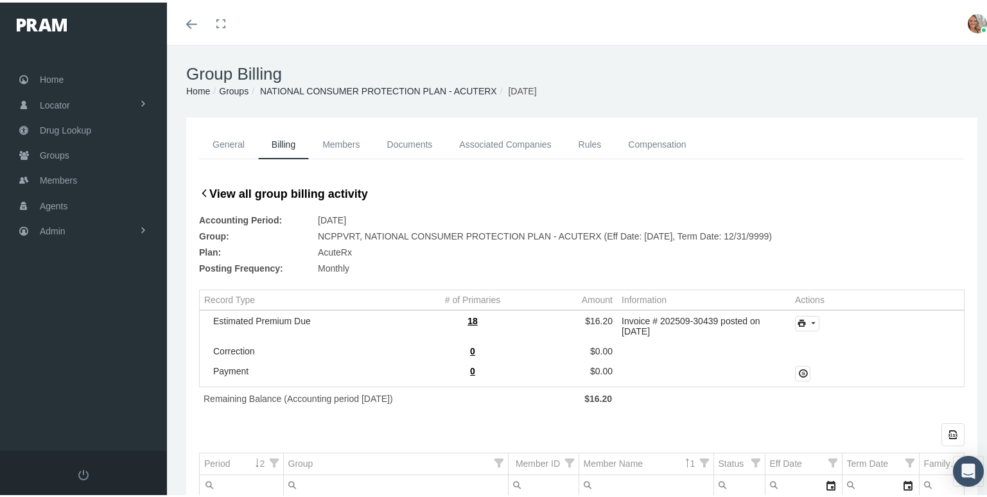
click at [498, 143] on link "Associated Companies" at bounding box center [505, 142] width 119 height 29
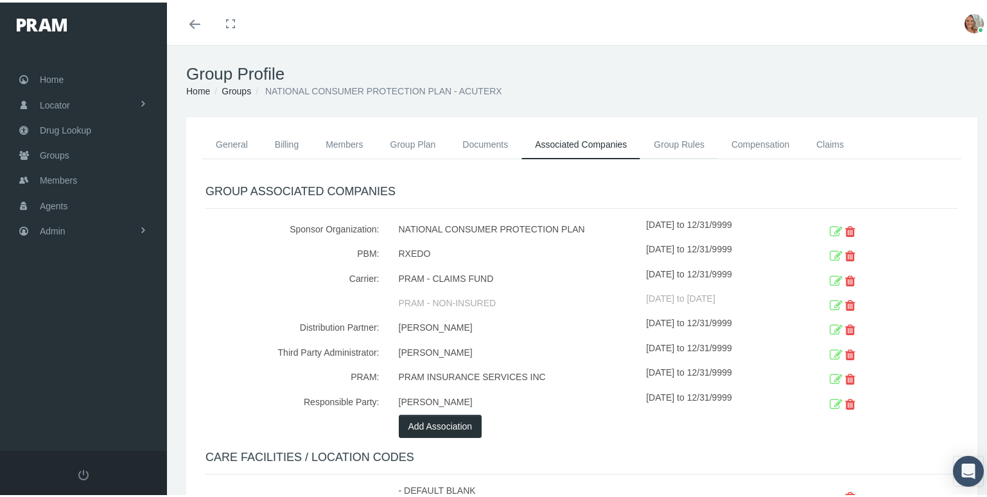
click at [678, 142] on link "Group Rules" at bounding box center [679, 142] width 78 height 28
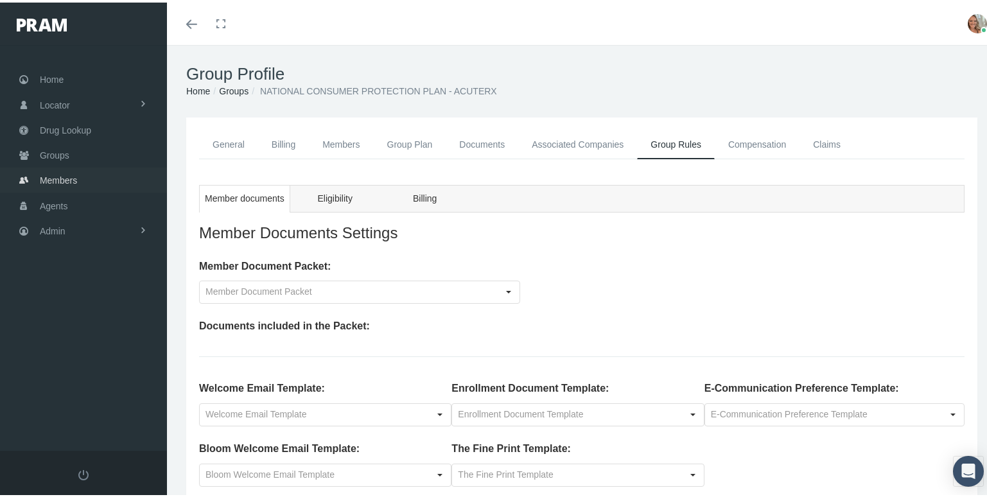
click at [68, 174] on span "Members" at bounding box center [58, 178] width 37 height 24
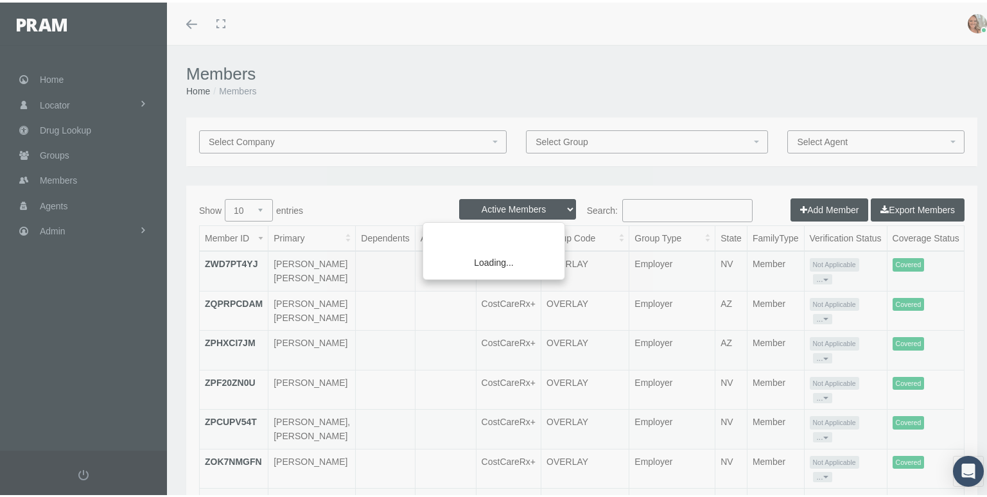
click at [641, 205] on div "Loading..." at bounding box center [493, 248] width 987 height 497
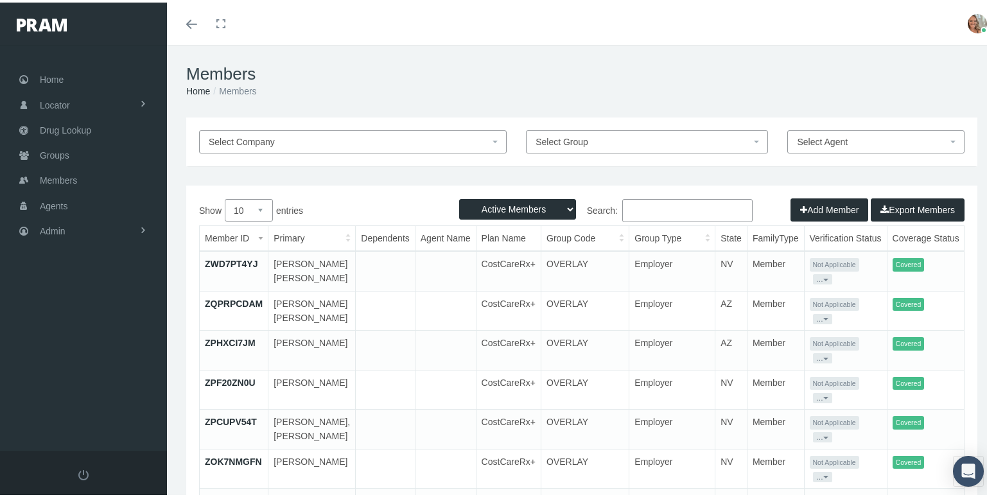
click at [641, 205] on input "Search:" at bounding box center [687, 207] width 130 height 23
paste input "685353233"
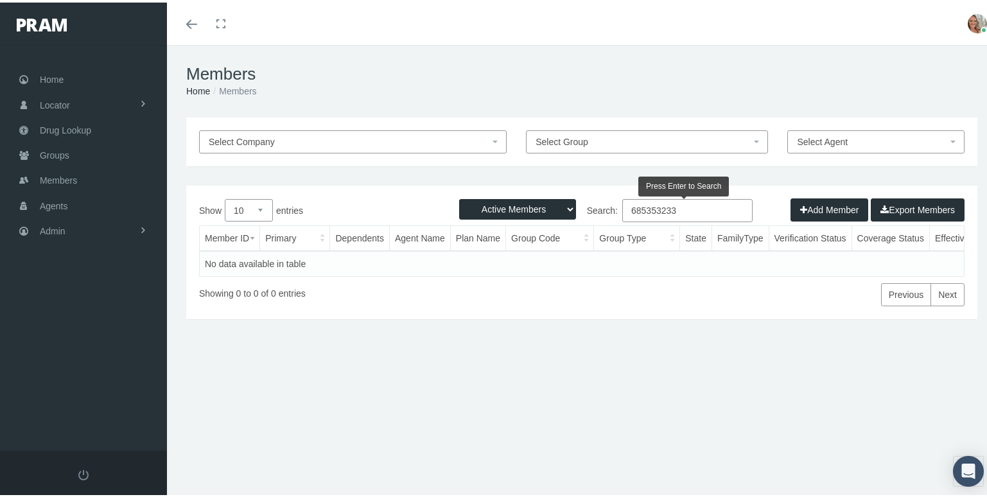
type input "685353233"
click at [555, 209] on select "Active Members Terminated Members Active & Terminated" at bounding box center [517, 206] width 117 height 21
select select "3"
click at [459, 196] on select "Active Members Terminated Members Active & Terminated" at bounding box center [517, 206] width 117 height 21
